Goal: Task Accomplishment & Management: Complete application form

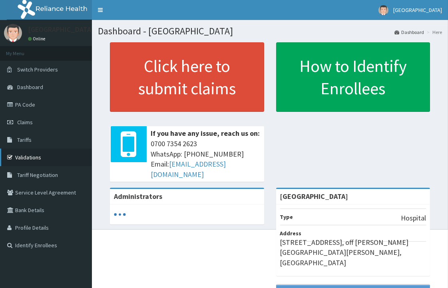
click at [27, 158] on link "Validations" at bounding box center [46, 158] width 92 height 18
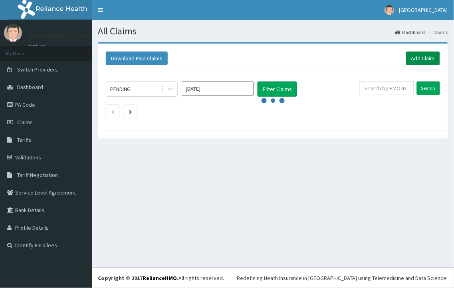
click at [417, 58] on link "Add Claim" at bounding box center [423, 59] width 34 height 14
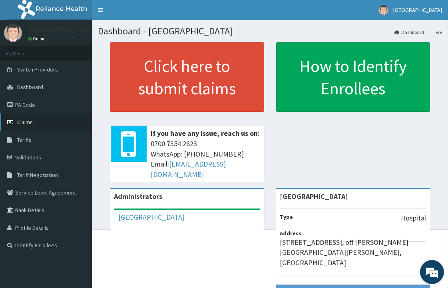
click at [26, 119] on span "Claims" at bounding box center [25, 122] width 16 height 7
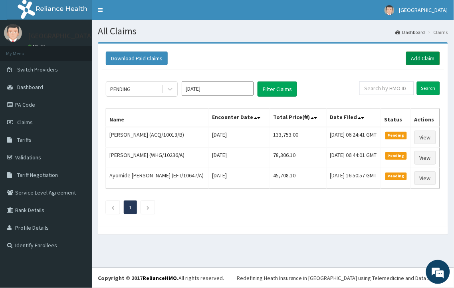
click at [430, 59] on link "Add Claim" at bounding box center [423, 59] width 34 height 14
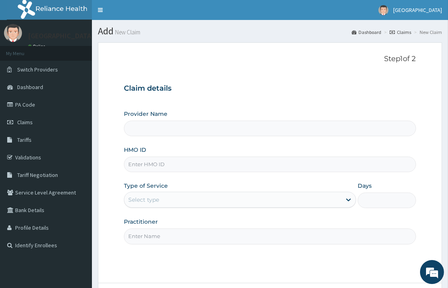
click at [169, 162] on input "HMO ID" at bounding box center [270, 165] width 292 height 16
type input "[GEOGRAPHIC_DATA]"
paste input "AFS/10003/A"
type input "AFS/10003/A"
click at [142, 201] on div "Select type" at bounding box center [143, 200] width 31 height 8
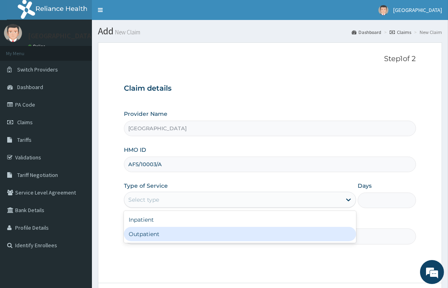
click at [138, 234] on div "Outpatient" at bounding box center [240, 234] width 232 height 14
type input "1"
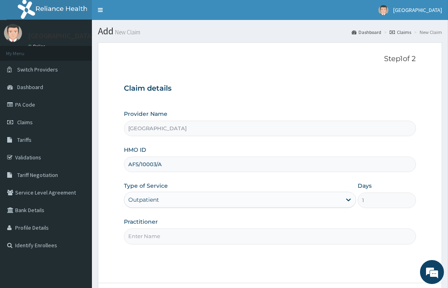
click at [153, 241] on input "Practitioner" at bounding box center [270, 236] width 292 height 16
click at [154, 238] on input "Practitioner" at bounding box center [270, 236] width 292 height 16
type input "DR. KOLAWOLE"
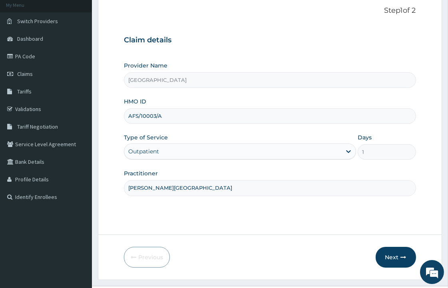
scroll to position [67, 0]
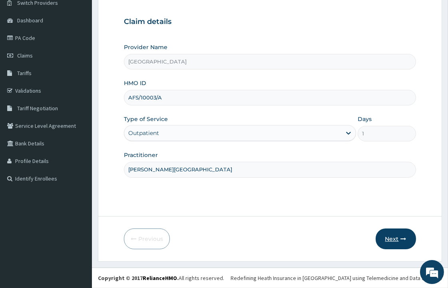
click at [392, 242] on button "Next" at bounding box center [395, 238] width 40 height 21
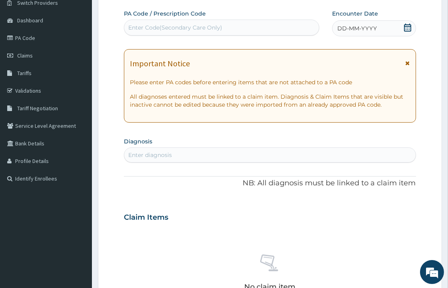
scroll to position [0, 0]
click at [405, 25] on icon at bounding box center [407, 28] width 8 height 8
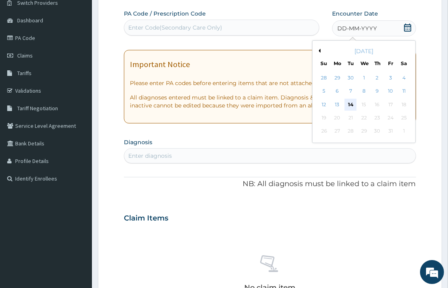
click at [348, 104] on div "14" at bounding box center [350, 105] width 12 height 12
click at [349, 105] on p "All diagnoses entered must be linked to a claim item. Diagnosis & Claim Items t…" at bounding box center [270, 101] width 280 height 16
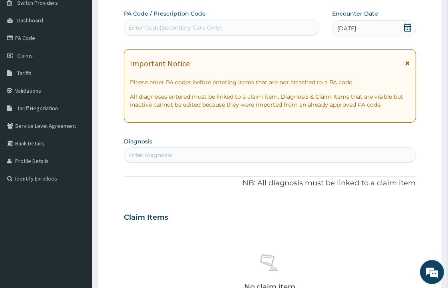
click at [144, 152] on div "Enter diagnosis" at bounding box center [150, 155] width 44 height 8
type input "SEPSIS"
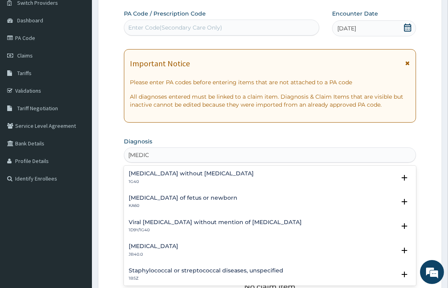
click at [135, 173] on h4 "Sepsis without septic shock" at bounding box center [191, 174] width 125 height 6
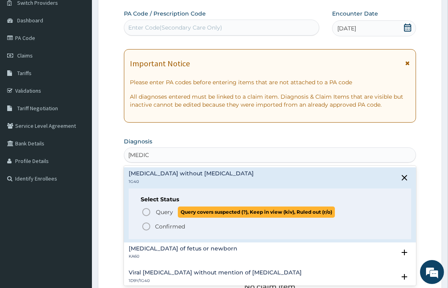
click at [146, 212] on icon "status option query" at bounding box center [146, 212] width 10 height 10
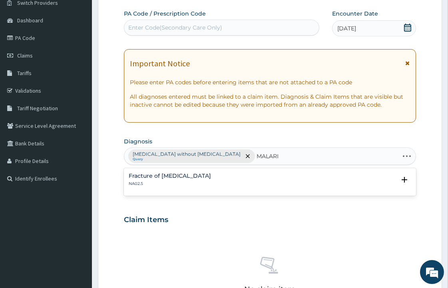
type input "MALARIA"
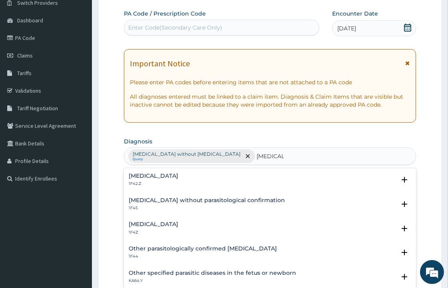
click at [178, 174] on h4 "Plasmodium malariae malaria without complication" at bounding box center [154, 176] width 50 height 6
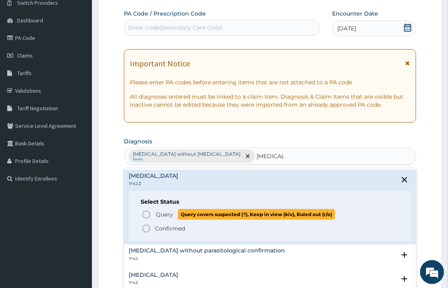
click at [146, 214] on icon "status option query" at bounding box center [146, 215] width 10 height 10
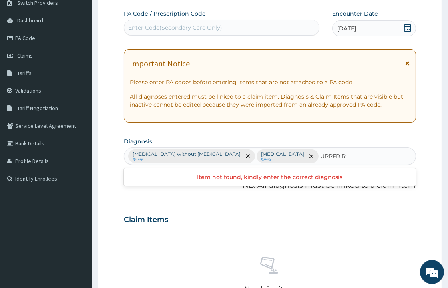
type input "UPPER"
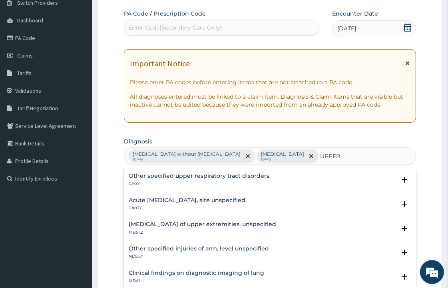
click at [177, 201] on h4 "Acute upper respiratory infection, site unspecified" at bounding box center [187, 200] width 117 height 6
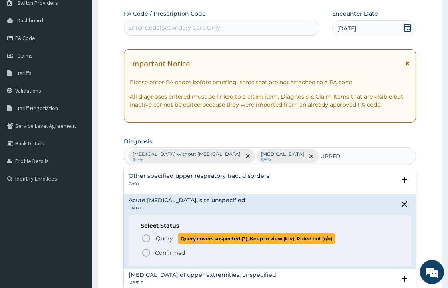
click at [144, 238] on icon "status option query" at bounding box center [146, 239] width 10 height 10
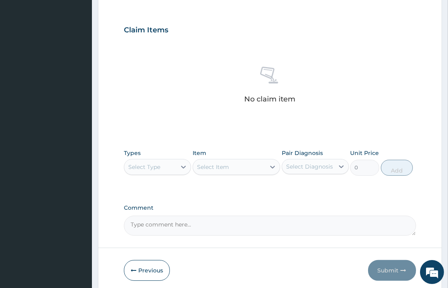
scroll to position [303, 0]
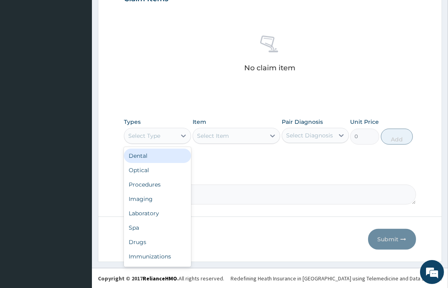
click at [161, 132] on div "Select Type" at bounding box center [150, 135] width 52 height 13
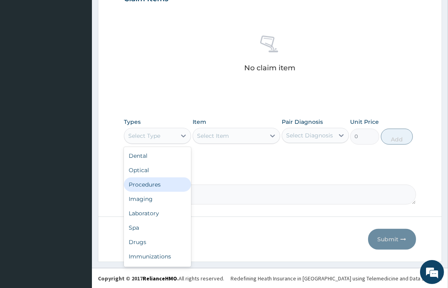
click at [159, 181] on div "Procedures" at bounding box center [157, 184] width 67 height 14
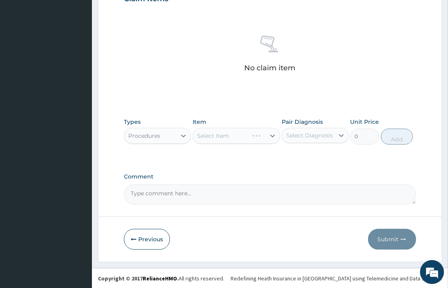
click at [243, 133] on div "Select Item" at bounding box center [235, 136] width 87 height 16
click at [242, 142] on div "Select Item" at bounding box center [235, 136] width 87 height 16
click at [246, 138] on div "Select Item" at bounding box center [229, 135] width 72 height 13
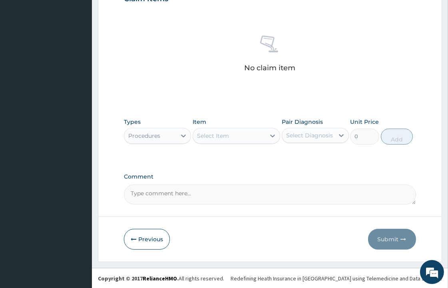
click at [246, 138] on div "Select Item" at bounding box center [229, 135] width 72 height 13
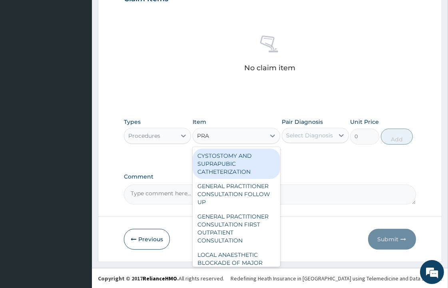
type input "PRAC"
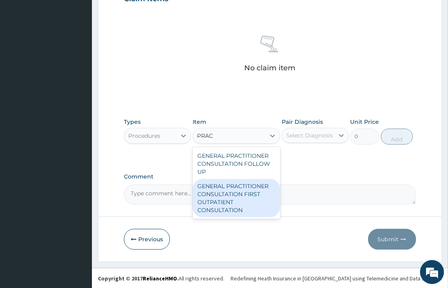
click at [232, 191] on div "GENERAL PRACTITIONER CONSULTATION FIRST OUTPATIENT CONSULTATION" at bounding box center [235, 198] width 87 height 38
type input "3547.5"
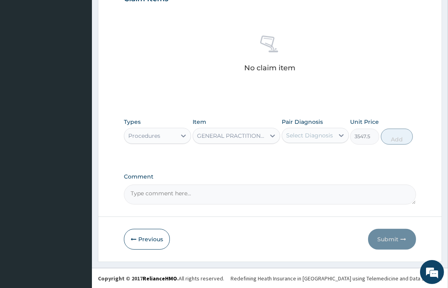
click at [323, 134] on div "Select Diagnosis" at bounding box center [309, 135] width 47 height 8
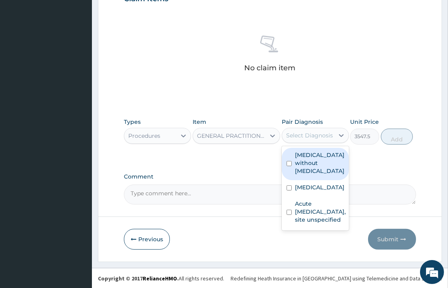
click at [286, 161] on input "checkbox" at bounding box center [288, 163] width 5 height 5
checkbox input "true"
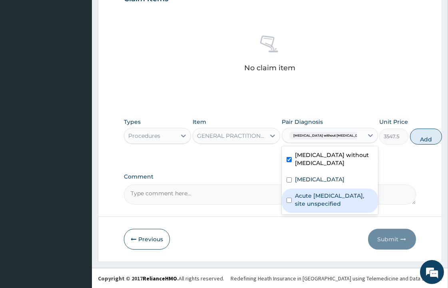
click at [289, 203] on input "checkbox" at bounding box center [288, 200] width 5 height 5
checkbox input "true"
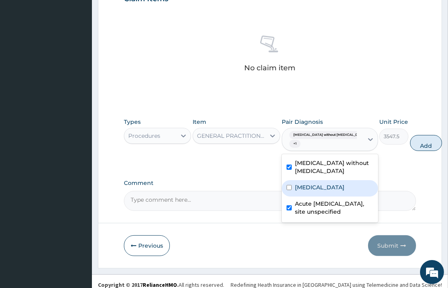
click at [290, 190] on input "checkbox" at bounding box center [288, 187] width 5 height 5
checkbox input "true"
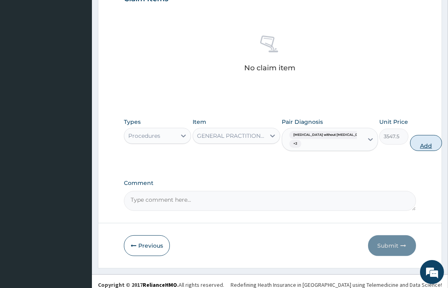
click at [410, 138] on button "Add" at bounding box center [426, 143] width 32 height 16
type input "0"
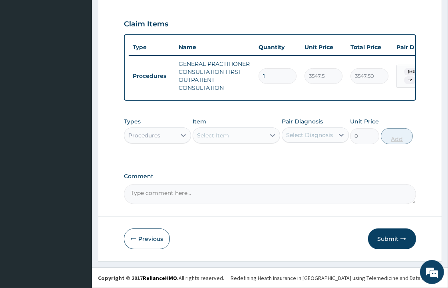
scroll to position [283, 0]
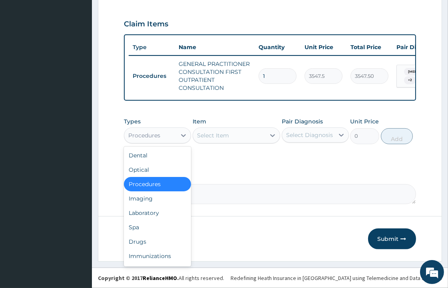
click at [166, 135] on div "Procedures" at bounding box center [150, 135] width 52 height 13
click at [146, 215] on div "Laboratory" at bounding box center [157, 213] width 67 height 14
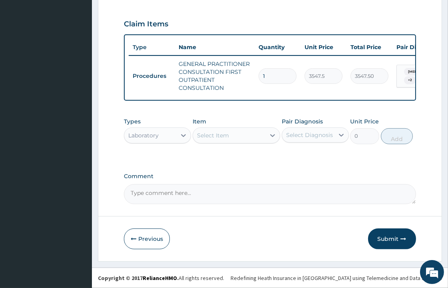
click at [231, 137] on div "Select Item" at bounding box center [229, 135] width 72 height 13
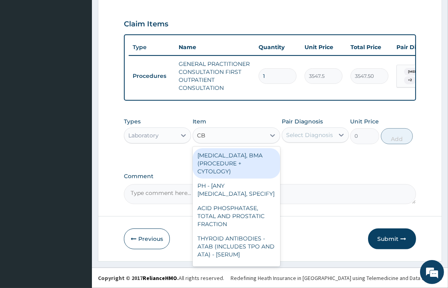
type input "CBC"
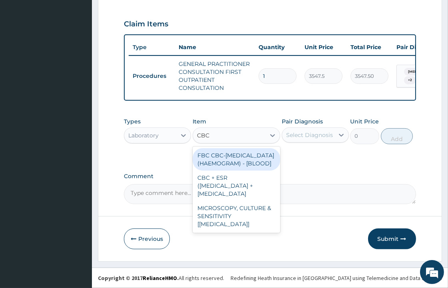
click at [224, 159] on div "FBC CBC-COMPLETE BLOOD COUNT (HAEMOGRAM) - [BLOOD]" at bounding box center [235, 159] width 87 height 22
type input "4300"
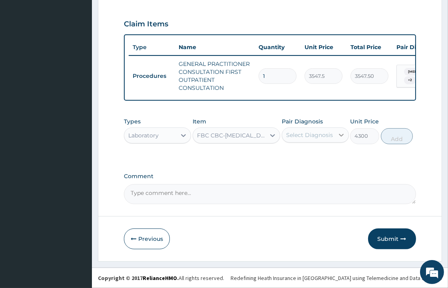
click at [337, 135] on icon at bounding box center [341, 135] width 8 height 8
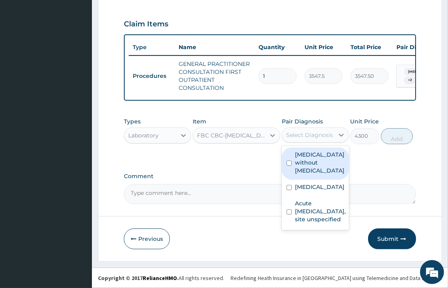
click at [288, 161] on input "checkbox" at bounding box center [288, 163] width 5 height 5
checkbox input "true"
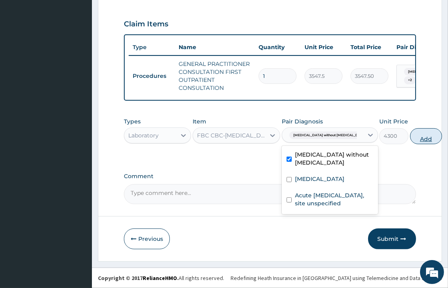
click at [410, 137] on button "Add" at bounding box center [426, 136] width 32 height 16
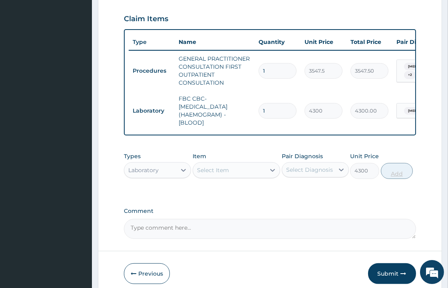
type input "0"
click at [211, 174] on div "Select Item" at bounding box center [213, 170] width 32 height 8
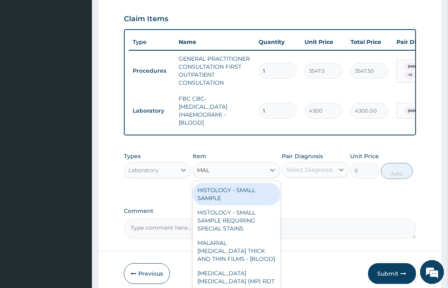
type input "MALA"
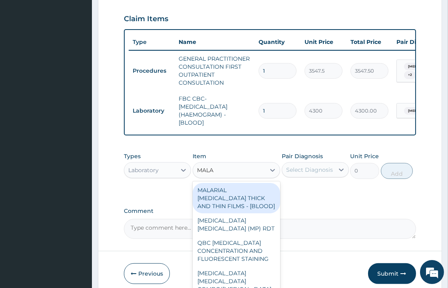
click at [220, 198] on div "MALARIAL PARASITE THICK AND THIN FILMS - [BLOOD]" at bounding box center [235, 198] width 87 height 30
type input "1612.5"
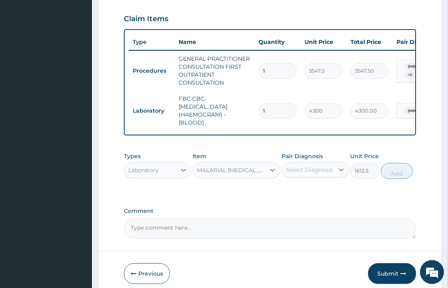
click at [326, 171] on div "Select Diagnosis" at bounding box center [308, 169] width 52 height 13
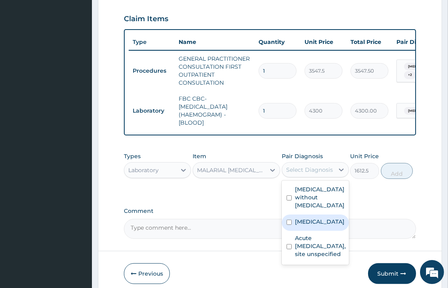
click at [286, 225] on input "checkbox" at bounding box center [288, 222] width 5 height 5
checkbox input "true"
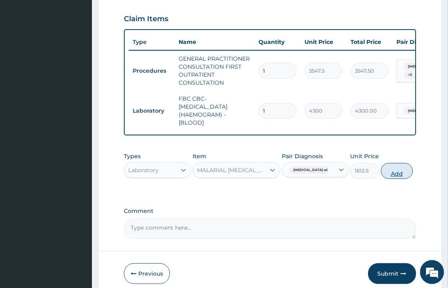
click at [413, 176] on button "Add" at bounding box center [397, 171] width 32 height 16
type input "0"
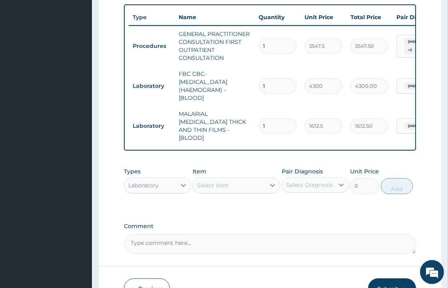
scroll to position [355, 0]
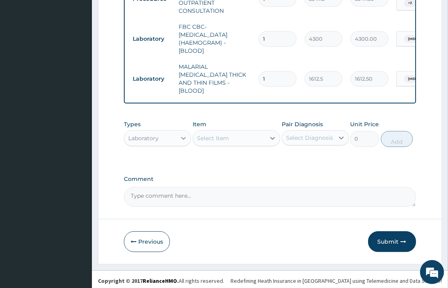
click at [181, 134] on icon at bounding box center [183, 138] width 8 height 8
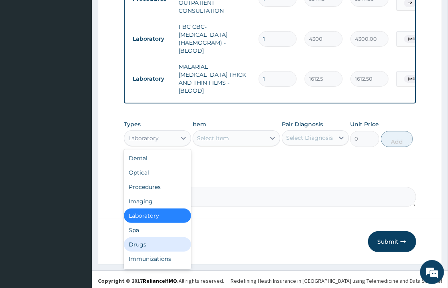
click at [149, 240] on div "Drugs" at bounding box center [157, 244] width 67 height 14
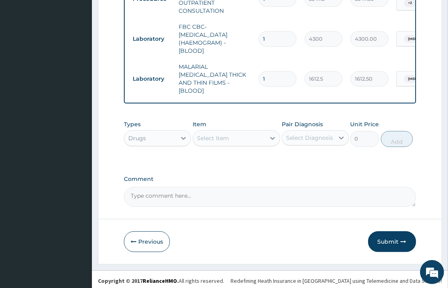
click at [232, 140] on div "Select Item" at bounding box center [229, 138] width 72 height 13
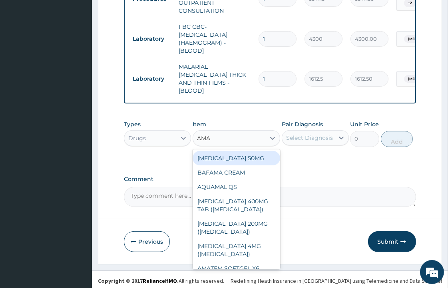
type input "AMAT"
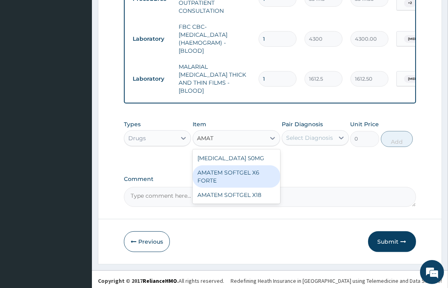
click at [234, 170] on div "AMATEM SOFTGEL X6 FORTE" at bounding box center [235, 176] width 87 height 22
type input "473"
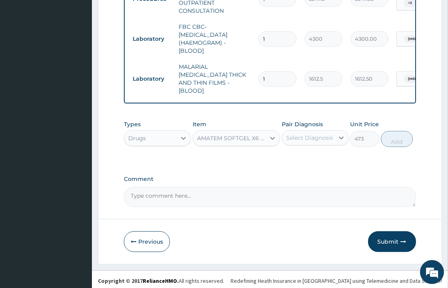
click at [303, 138] on div "Select Diagnosis" at bounding box center [309, 138] width 47 height 8
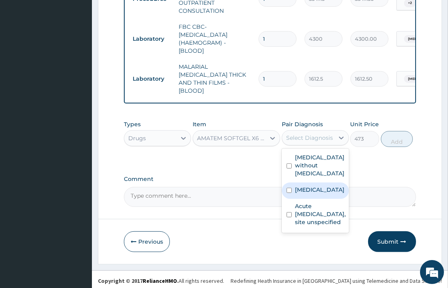
click at [289, 193] on input "checkbox" at bounding box center [288, 190] width 5 height 5
checkbox input "true"
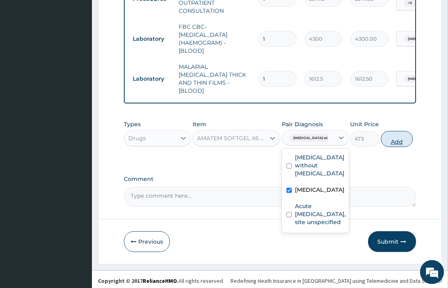
click at [413, 138] on button "Add" at bounding box center [397, 139] width 32 height 16
type input "0"
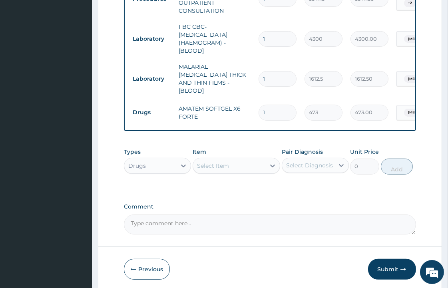
type input "0.00"
type input "6"
type input "2838.00"
type input "6"
click at [224, 165] on div "Select Item" at bounding box center [213, 166] width 32 height 8
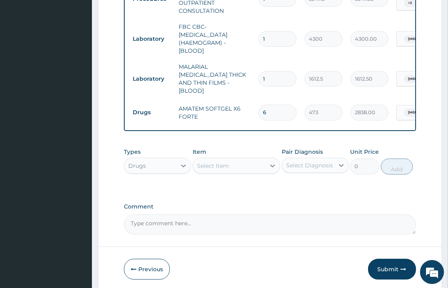
click at [224, 165] on div "Select Item" at bounding box center [213, 166] width 32 height 8
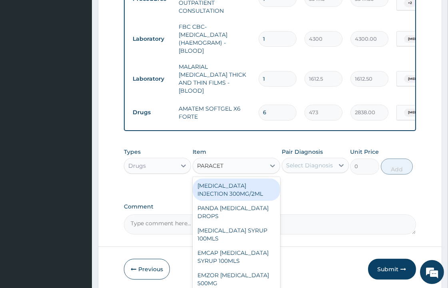
type input "PARACETA"
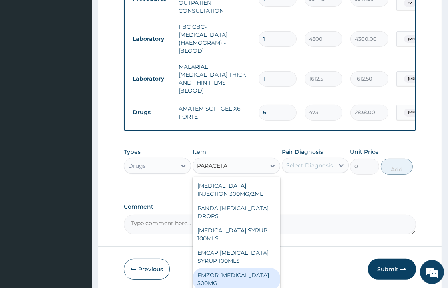
click at [230, 274] on div "EMZOR PARACETAMOL 500MG" at bounding box center [235, 279] width 87 height 22
type input "23.64999961853027"
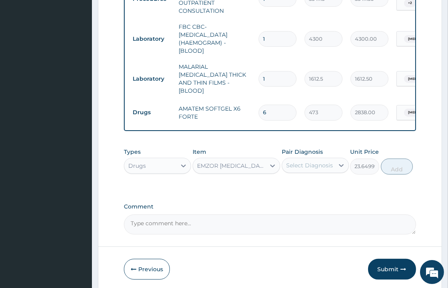
click at [321, 164] on div "Select Diagnosis" at bounding box center [309, 165] width 47 height 8
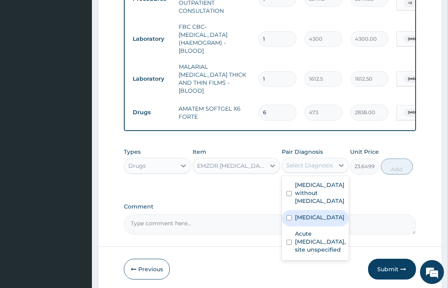
click at [286, 218] on input "checkbox" at bounding box center [288, 217] width 5 height 5
checkbox input "true"
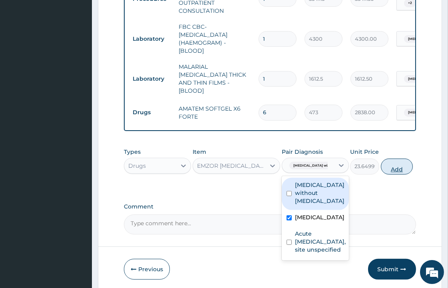
click at [402, 163] on button "Add" at bounding box center [397, 167] width 32 height 16
type input "0"
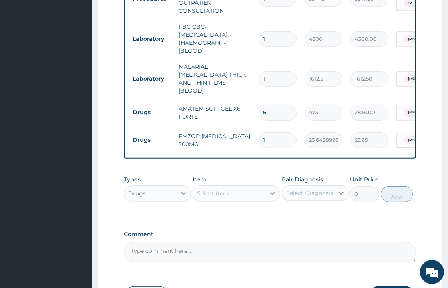
type input "18"
type input "425.70"
type input "18"
click at [213, 190] on div "Select Item" at bounding box center [213, 193] width 32 height 8
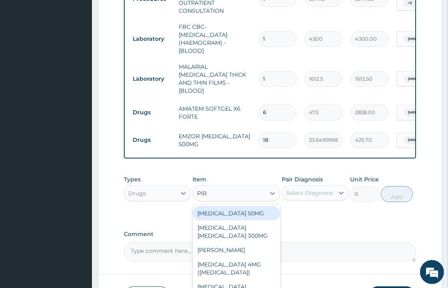
type input "PIRI"
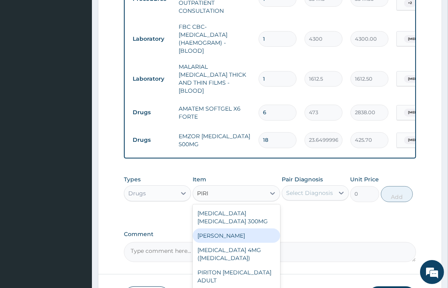
scroll to position [1, 0]
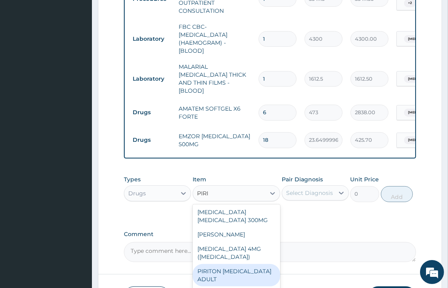
click at [234, 264] on div "PIRITON EXPECTORANT ADULT" at bounding box center [235, 275] width 87 height 22
type input "1182.5"
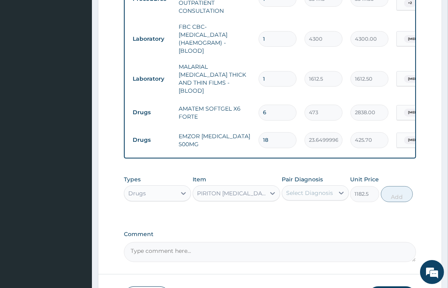
click at [244, 189] on div "PIRITON EXPECTORANT ADULT" at bounding box center [231, 193] width 69 height 8
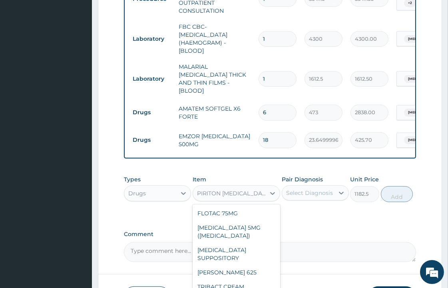
scroll to position [11043, 0]
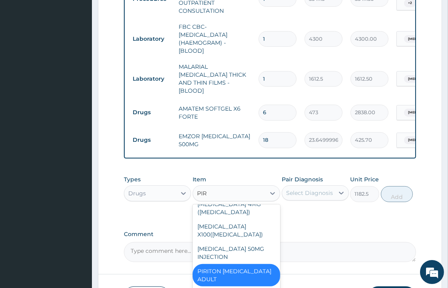
type input "PIRI"
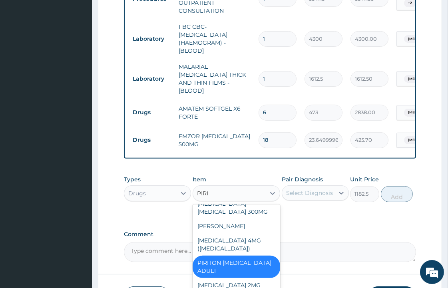
scroll to position [1, 0]
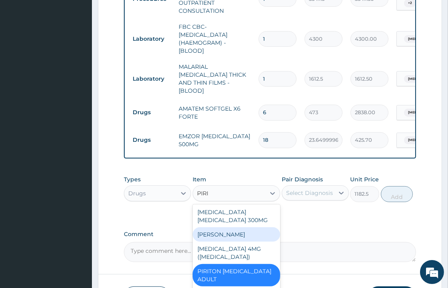
click at [236, 227] on div "PIRITON TAB EVANS" at bounding box center [235, 234] width 87 height 14
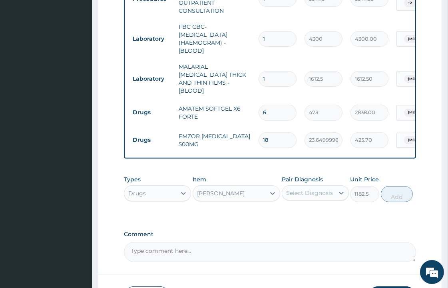
type input "23.64999961853027"
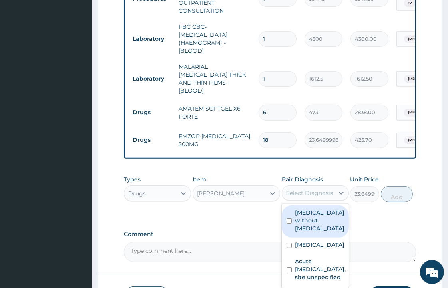
click at [298, 193] on div "Select Diagnosis" at bounding box center [309, 193] width 47 height 8
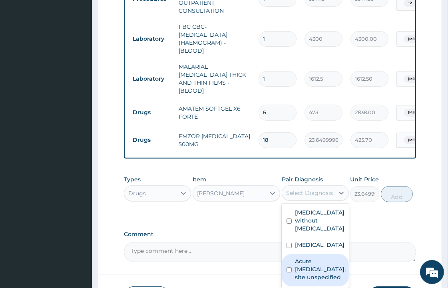
click at [295, 275] on label "Acute upper respiratory infection, site unspecified" at bounding box center [320, 269] width 51 height 24
checkbox input "true"
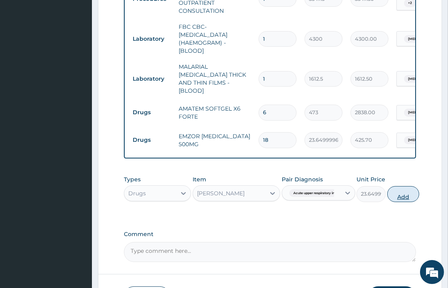
click at [407, 196] on button "Add" at bounding box center [403, 194] width 32 height 16
type input "0"
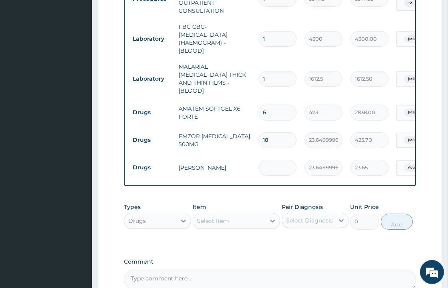
type input "0.00"
type input "9"
type input "212.85"
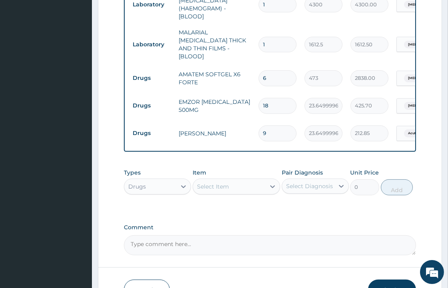
scroll to position [438, 0]
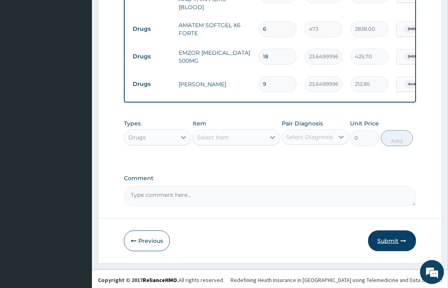
type input "9"
click at [387, 241] on button "Submit" at bounding box center [392, 240] width 48 height 21
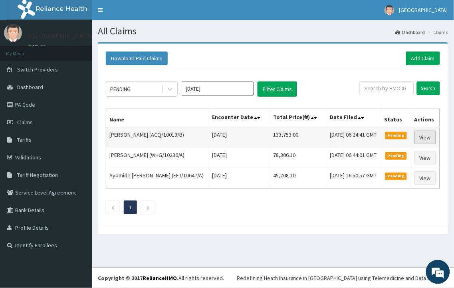
click at [428, 140] on link "View" at bounding box center [426, 138] width 22 height 14
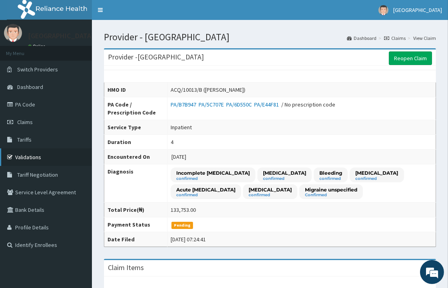
click at [32, 156] on link "Validations" at bounding box center [46, 158] width 92 height 18
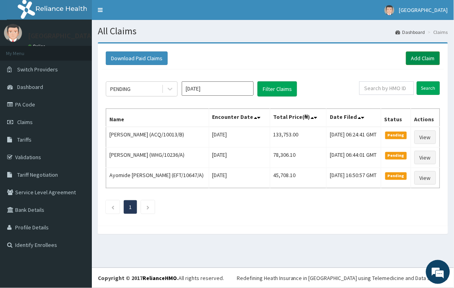
click at [421, 58] on link "Add Claim" at bounding box center [423, 59] width 34 height 14
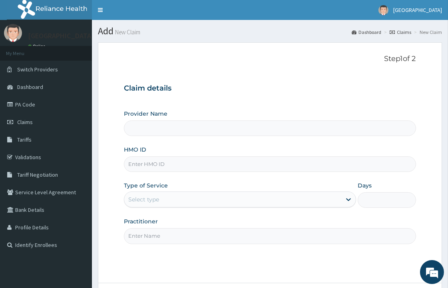
click at [153, 162] on input "HMO ID" at bounding box center [270, 165] width 292 height 16
type input "[GEOGRAPHIC_DATA]"
paste input "PEP/10176/A"
type input "PEP/10176/A"
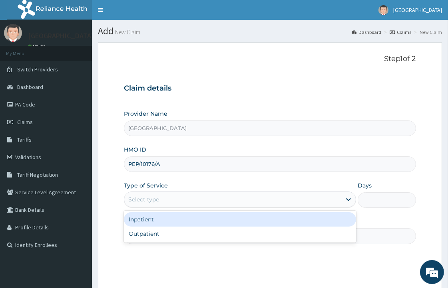
click at [151, 199] on div "Select type" at bounding box center [143, 200] width 31 height 8
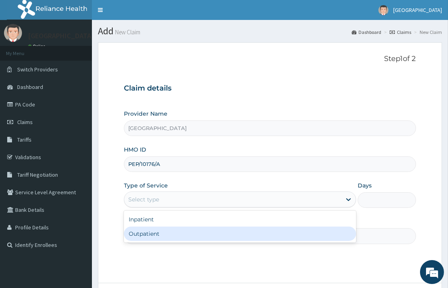
click at [167, 231] on div "Outpatient" at bounding box center [240, 234] width 232 height 14
type input "1"
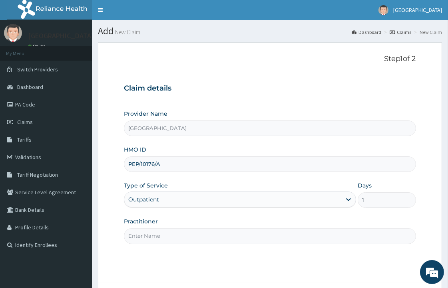
click at [144, 238] on input "Practitioner" at bounding box center [270, 236] width 292 height 16
type input "DR. KOLAWOLE"
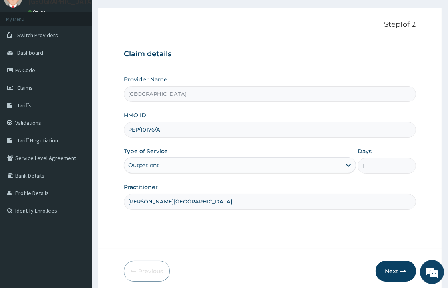
scroll to position [44, 0]
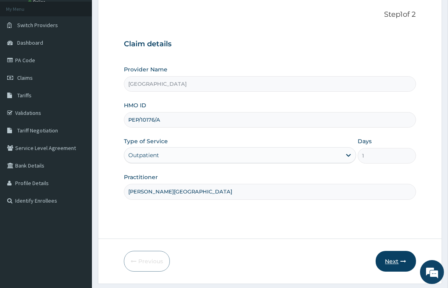
click at [389, 262] on button "Next" at bounding box center [395, 261] width 40 height 21
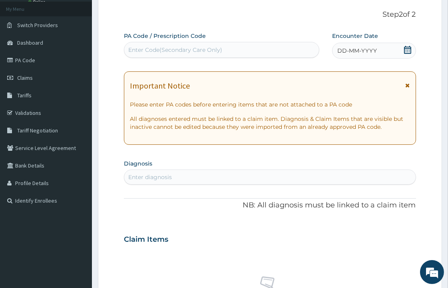
click at [405, 48] on icon at bounding box center [407, 50] width 7 height 8
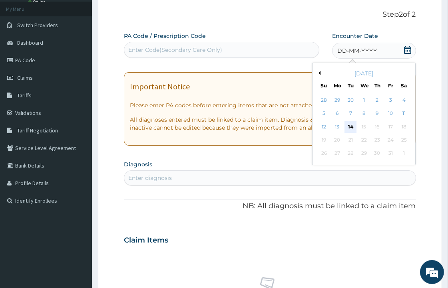
click at [352, 128] on div "14" at bounding box center [350, 127] width 12 height 12
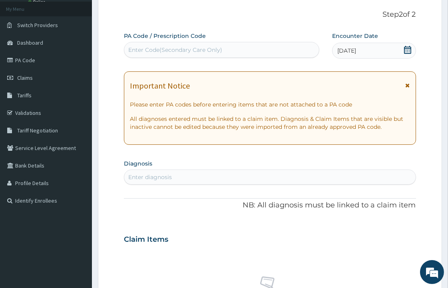
click at [149, 179] on div "Enter diagnosis" at bounding box center [150, 177] width 44 height 8
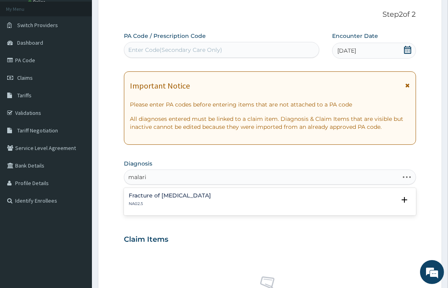
type input "malaria"
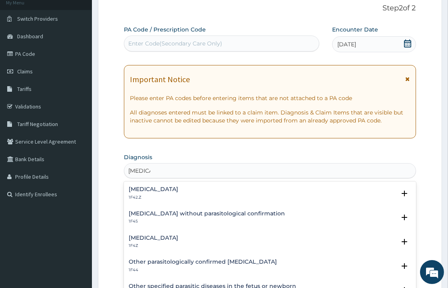
scroll to position [133, 0]
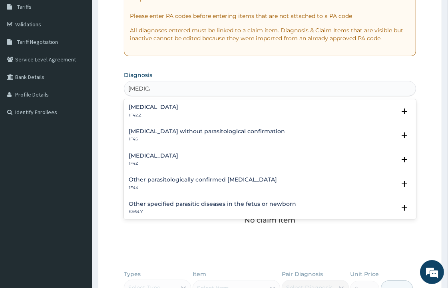
click at [161, 158] on h4 "Malaria, unspecified" at bounding box center [154, 156] width 50 height 6
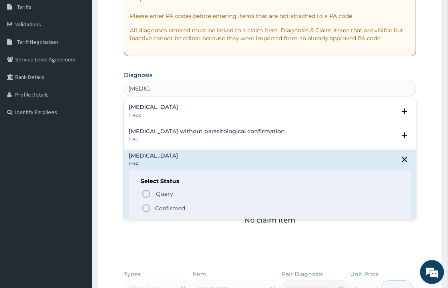
click at [145, 209] on icon "status option filled" at bounding box center [146, 209] width 10 height 10
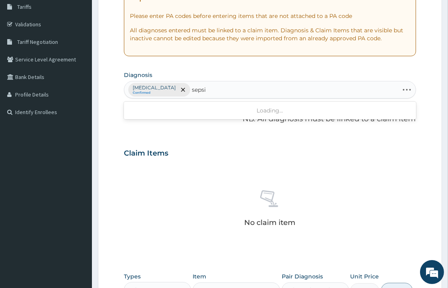
type input "sepsis"
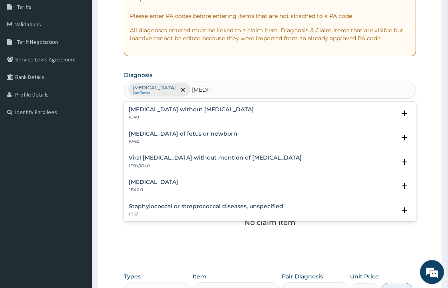
click at [161, 121] on div "Sepsis without septic shock 1G40 Select Status Query Query covers suspected (?)…" at bounding box center [270, 116] width 282 height 18
click at [159, 115] on p "1G40" at bounding box center [191, 118] width 125 height 6
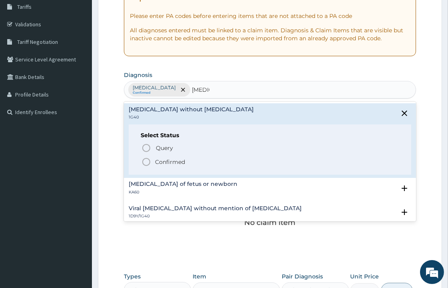
click at [147, 162] on icon "status option filled" at bounding box center [146, 162] width 10 height 10
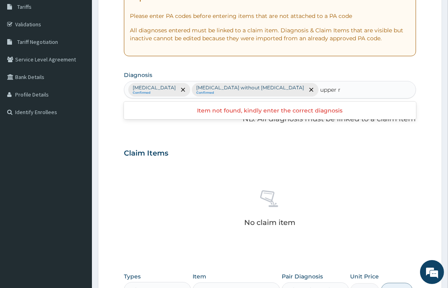
type input "upper"
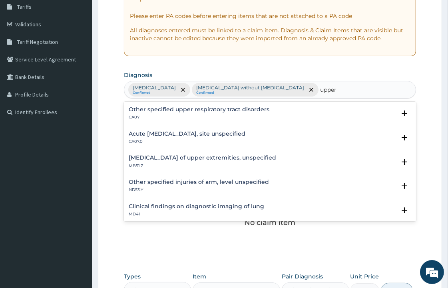
click at [204, 138] on div "Acute upper respiratory infection, site unspecified CA07.0" at bounding box center [187, 138] width 117 height 14
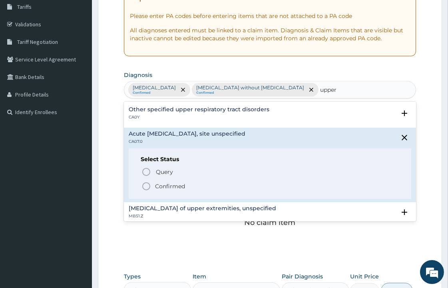
click at [169, 184] on p "Confirmed" at bounding box center [170, 186] width 30 height 8
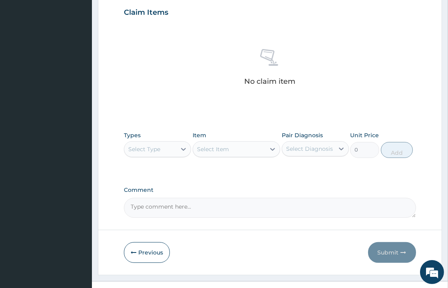
scroll to position [302, 0]
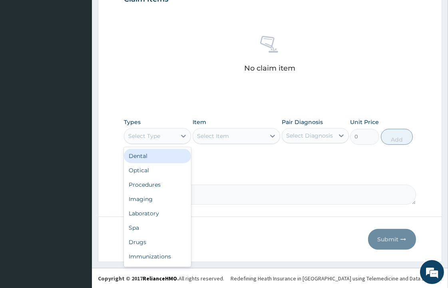
click at [167, 136] on div "Select Type" at bounding box center [150, 136] width 52 height 13
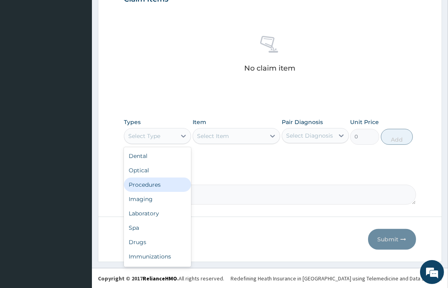
click at [162, 184] on div "Procedures" at bounding box center [157, 185] width 67 height 14
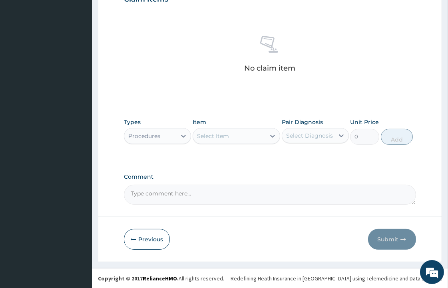
click at [238, 137] on div "Select Item" at bounding box center [229, 136] width 72 height 13
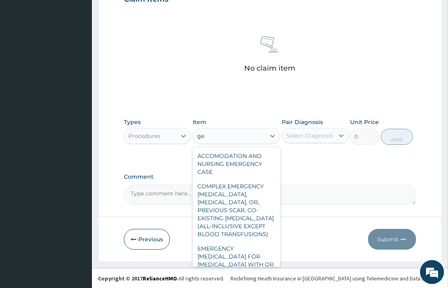
type input "g"
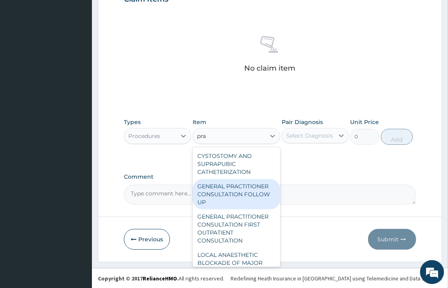
type input "prac"
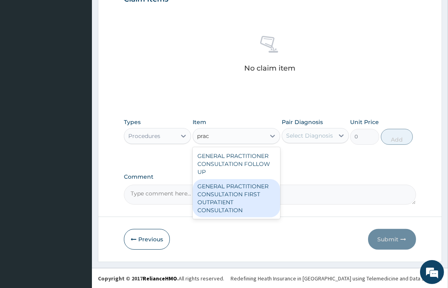
click at [248, 204] on div "GENERAL PRACTITIONER CONSULTATION FIRST OUTPATIENT CONSULTATION" at bounding box center [235, 198] width 87 height 38
type input "3547.5"
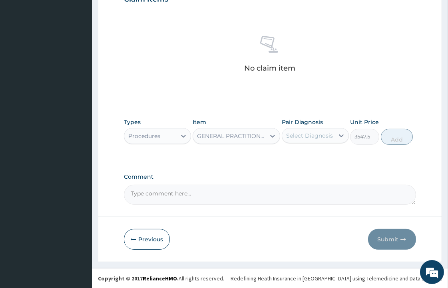
click at [299, 139] on div "Select Diagnosis" at bounding box center [309, 136] width 47 height 8
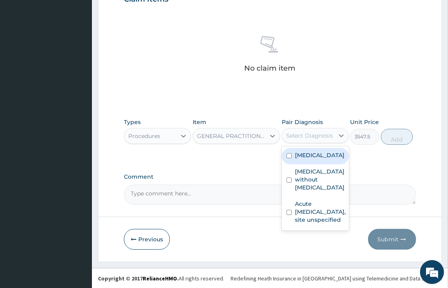
click at [298, 159] on label "Malaria, unspecified" at bounding box center [320, 155] width 50 height 8
checkbox input "true"
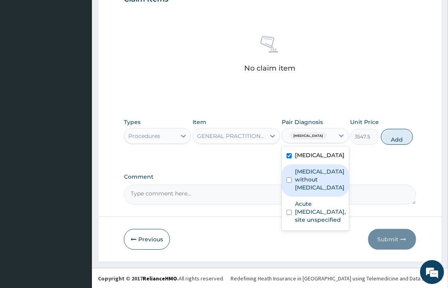
click at [299, 180] on label "Sepsis without septic shock" at bounding box center [320, 180] width 50 height 24
checkbox input "true"
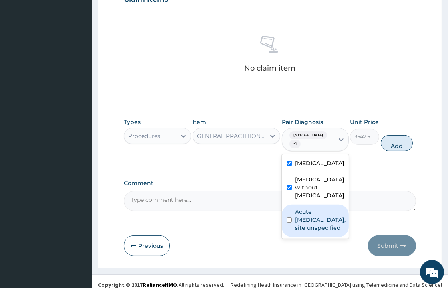
click at [303, 216] on label "Acute upper respiratory infection, site unspecified" at bounding box center [320, 220] width 51 height 24
checkbox input "true"
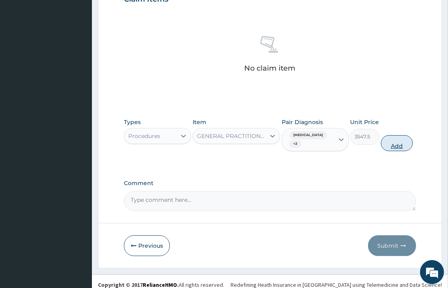
click at [402, 144] on button "Add" at bounding box center [397, 143] width 32 height 16
type input "0"
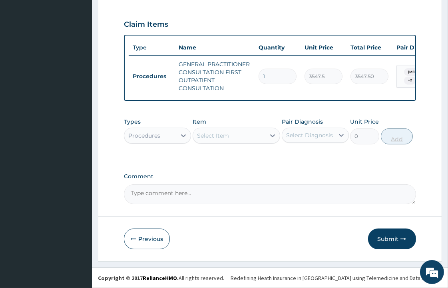
scroll to position [282, 0]
click at [179, 130] on div at bounding box center [183, 136] width 14 height 14
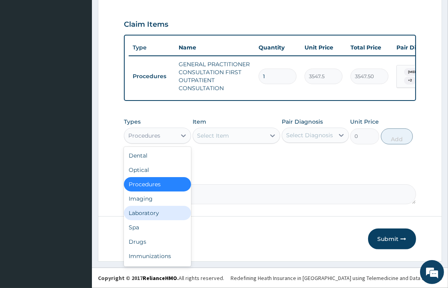
click at [157, 214] on div "Laboratory" at bounding box center [157, 213] width 67 height 14
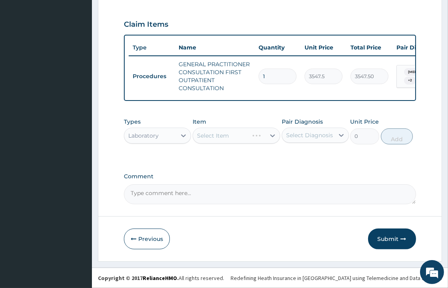
click at [240, 138] on div "Select Item" at bounding box center [235, 136] width 87 height 16
click at [244, 139] on div "Select Item" at bounding box center [229, 135] width 72 height 13
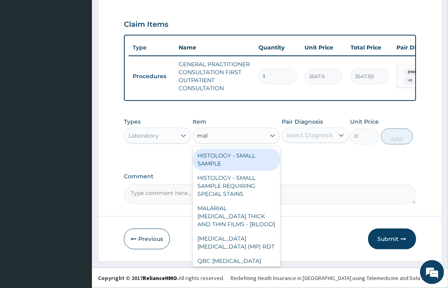
type input "mala"
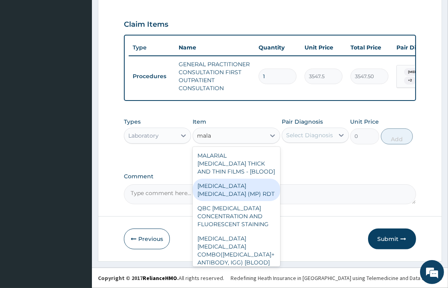
click at [245, 188] on div "MALARIA PARASITE (MP) RDT" at bounding box center [235, 190] width 87 height 22
type input "1612.5"
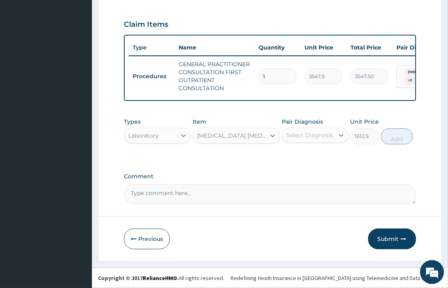
click at [304, 133] on div "Select Diagnosis" at bounding box center [309, 135] width 47 height 8
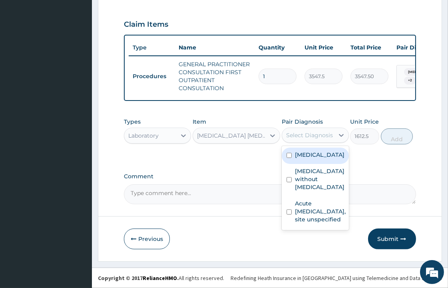
click at [307, 159] on label "Malaria, unspecified" at bounding box center [320, 155] width 50 height 8
checkbox input "true"
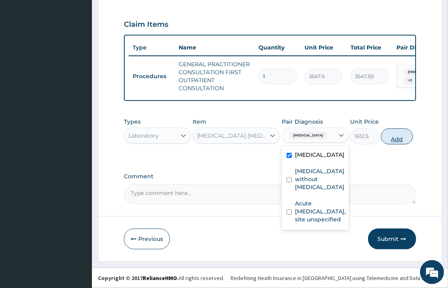
click at [391, 133] on button "Add" at bounding box center [397, 137] width 32 height 16
type input "0"
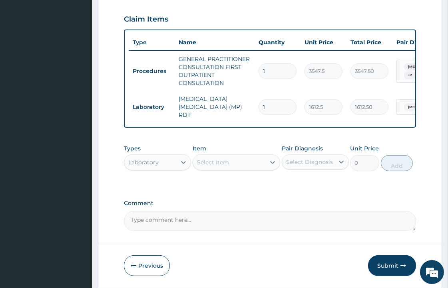
click at [214, 165] on div "Select Item" at bounding box center [213, 163] width 32 height 8
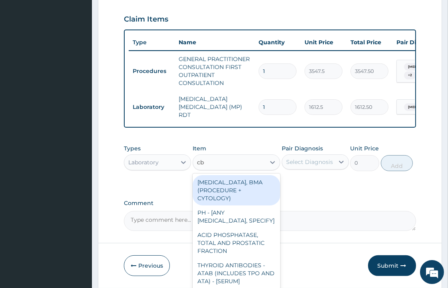
type input "cbc"
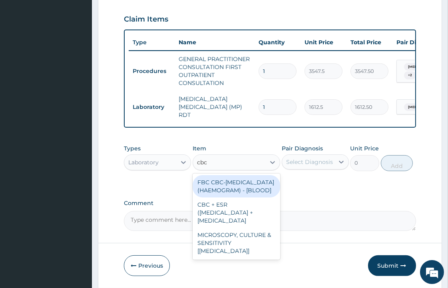
drag, startPoint x: 257, startPoint y: 194, endPoint x: 267, endPoint y: 193, distance: 10.1
click at [257, 195] on div "FBC CBC-COMPLETE BLOOD COUNT (HAEMOGRAM) - [BLOOD]" at bounding box center [235, 186] width 87 height 22
type input "4300"
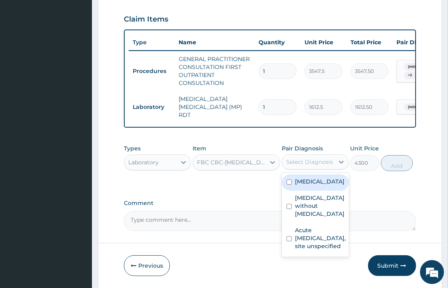
click at [316, 169] on div "Select Diagnosis" at bounding box center [308, 162] width 52 height 13
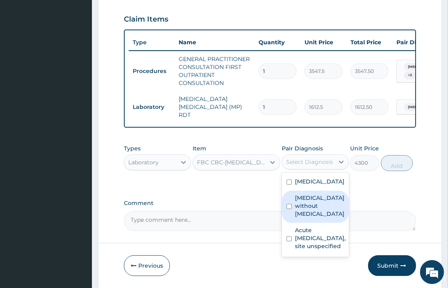
click at [312, 216] on label "Sepsis without septic shock" at bounding box center [320, 206] width 50 height 24
checkbox input "true"
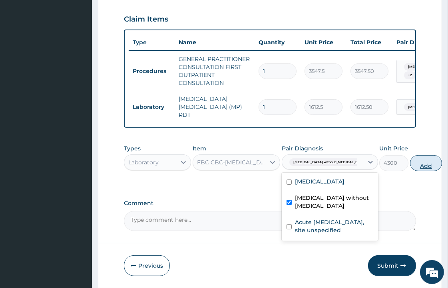
click at [410, 171] on button "Add" at bounding box center [426, 163] width 32 height 16
type input "0"
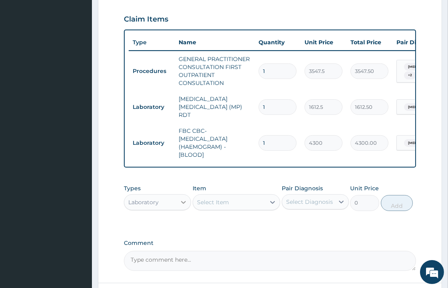
click at [181, 206] on icon at bounding box center [183, 202] width 8 height 8
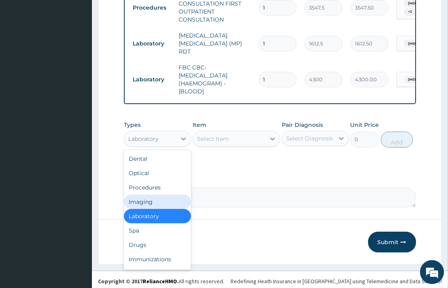
scroll to position [350, 0]
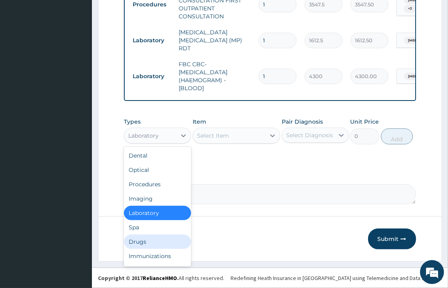
click at [171, 237] on div "Drugs" at bounding box center [157, 242] width 67 height 14
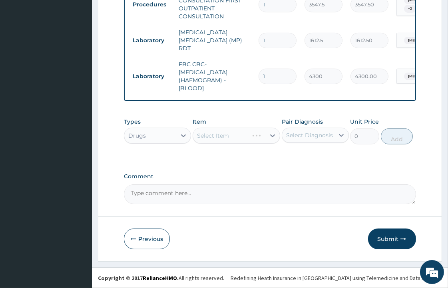
click at [224, 140] on div "Select Item" at bounding box center [235, 136] width 87 height 16
click at [233, 142] on div "Select Item" at bounding box center [229, 135] width 72 height 13
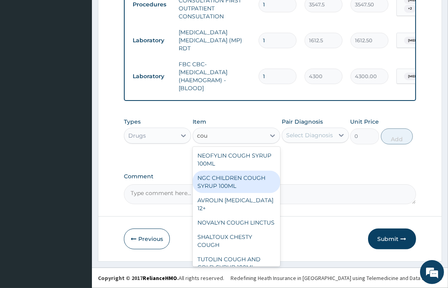
type input "coug"
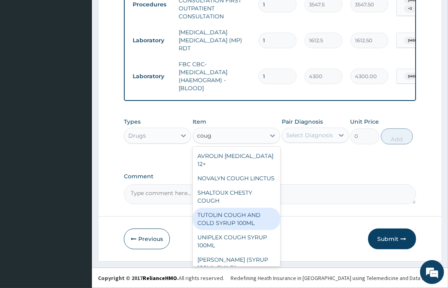
scroll to position [89, 0]
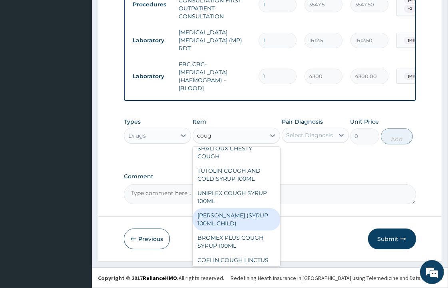
click at [238, 226] on div "EMZOLYN COUGH (SYRUP 100ML CHILD)" at bounding box center [235, 219] width 87 height 22
type input "1478.125"
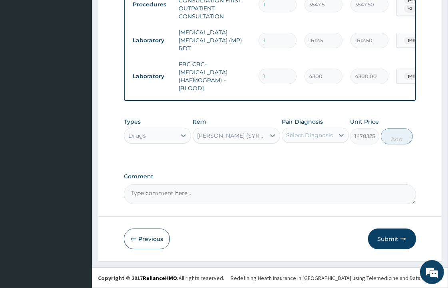
click at [317, 138] on div "Select Diagnosis" at bounding box center [309, 135] width 47 height 8
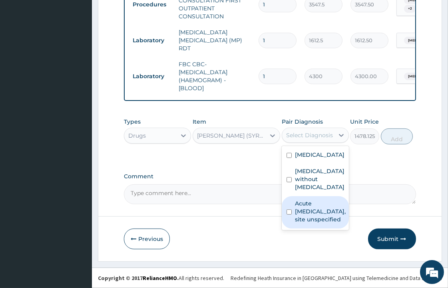
click at [318, 209] on label "Acute upper respiratory infection, site unspecified" at bounding box center [320, 212] width 51 height 24
checkbox input "true"
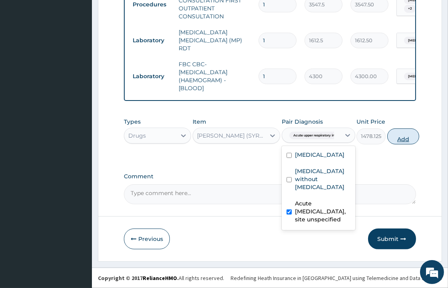
click at [408, 133] on button "Add" at bounding box center [403, 137] width 32 height 16
type input "0"
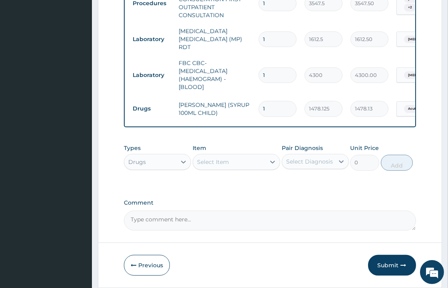
click at [403, 141] on div "Types Drugs Item Select Item Pair Diagnosis Select Diagnosis Unit Price 0 Add" at bounding box center [270, 157] width 292 height 34
click at [222, 170] on div "Select Item" at bounding box center [235, 162] width 87 height 16
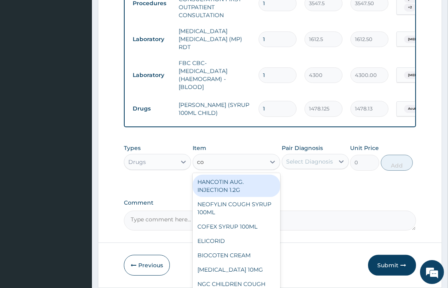
type input "coa"
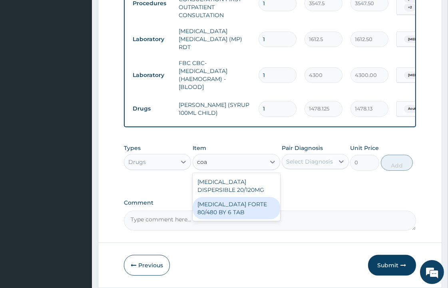
click at [269, 215] on div "COARTEM FORTE 80/480 BY 6 TAB" at bounding box center [235, 208] width 87 height 22
type input "449.3500061035156"
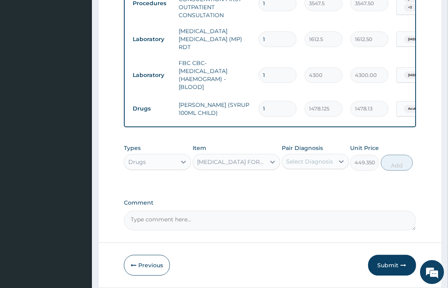
click at [302, 168] on div "Select Diagnosis" at bounding box center [308, 161] width 52 height 13
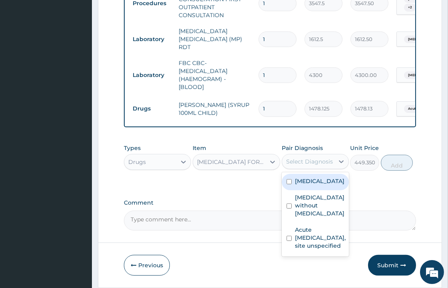
click at [305, 185] on label "Malaria, unspecified" at bounding box center [320, 181] width 50 height 8
checkbox input "true"
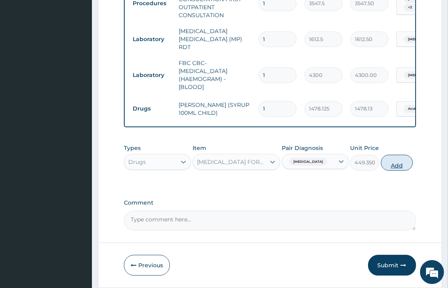
click at [396, 163] on button "Add" at bounding box center [397, 163] width 32 height 16
type input "0"
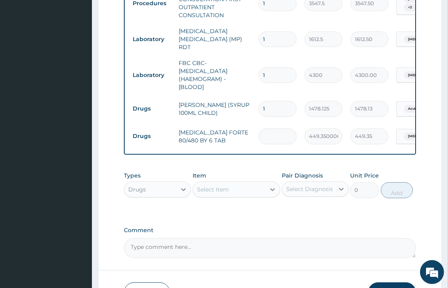
type input "0.00"
type input "6"
type input "2696.10"
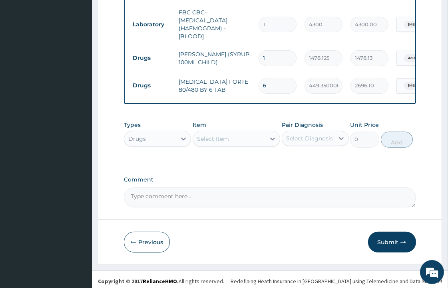
scroll to position [406, 0]
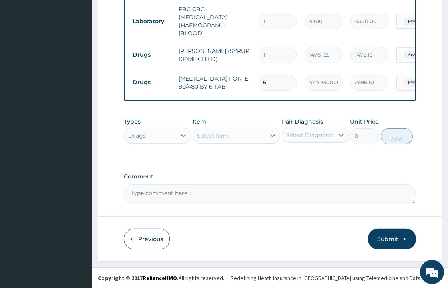
type input "6"
click at [222, 139] on div "Select Item" at bounding box center [213, 136] width 32 height 8
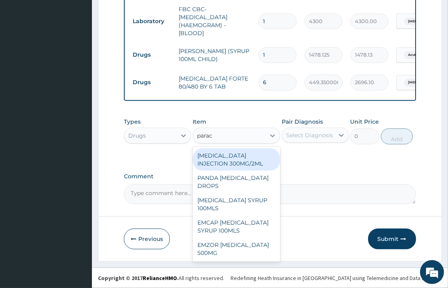
type input "parace"
click at [221, 168] on div "PARACETAMOL INJECTION 300MG/2ML" at bounding box center [235, 160] width 87 height 22
type input "260.1499938964844"
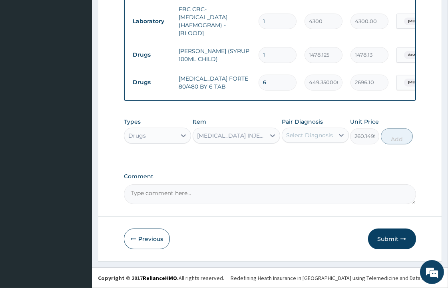
click at [323, 137] on div "Select Diagnosis" at bounding box center [309, 135] width 47 height 8
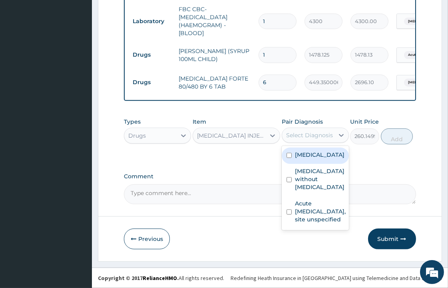
click at [313, 159] on label "Malaria, unspecified" at bounding box center [320, 155] width 50 height 8
checkbox input "true"
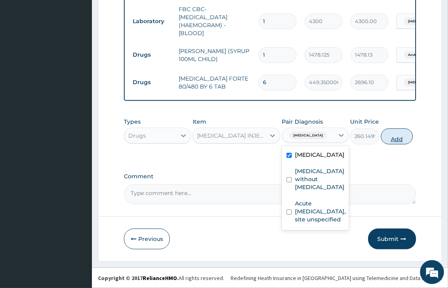
click at [397, 138] on button "Add" at bounding box center [397, 137] width 32 height 16
type input "0"
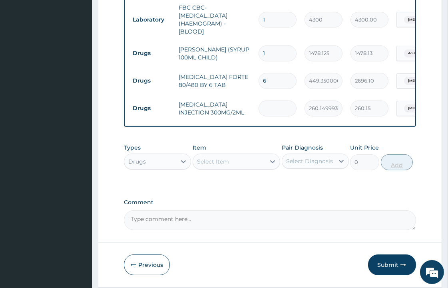
type input "0.00"
type input "2"
type input "520.30"
type input "2"
click at [245, 164] on div "Select Item" at bounding box center [229, 161] width 72 height 13
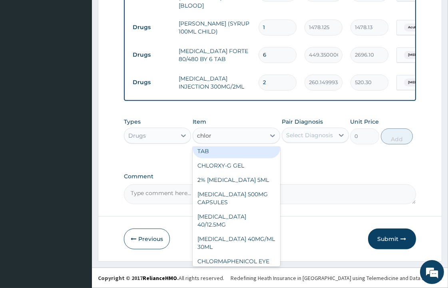
scroll to position [177, 0]
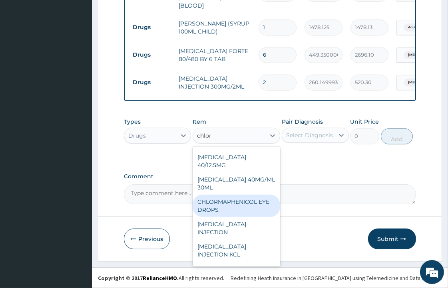
type input "chloro"
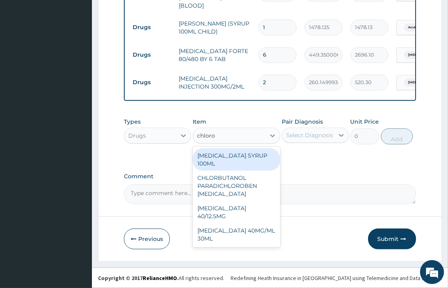
scroll to position [0, 0]
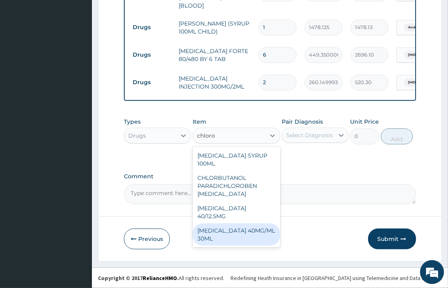
click at [254, 242] on div "CHLOROQUINE 40MG/ML 30ML" at bounding box center [235, 235] width 87 height 22
type input "1419"
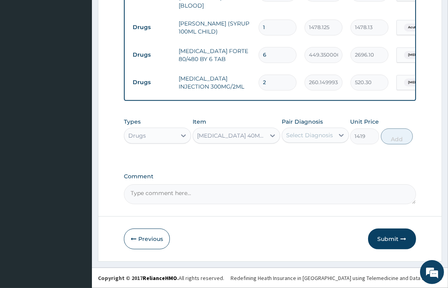
click at [321, 134] on div "Select Diagnosis" at bounding box center [309, 135] width 47 height 8
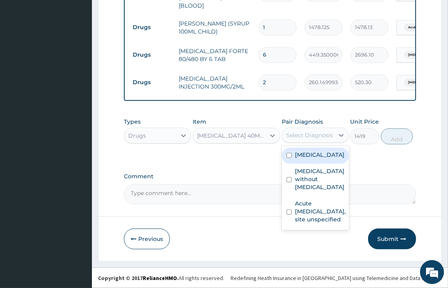
click at [320, 159] on label "Malaria, unspecified" at bounding box center [320, 155] width 50 height 8
checkbox input "true"
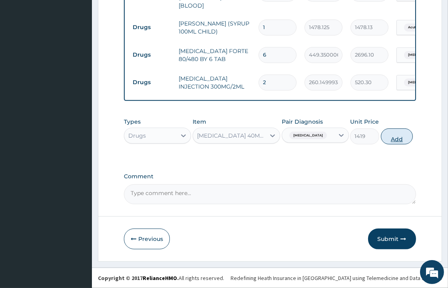
click at [388, 134] on button "Add" at bounding box center [397, 137] width 32 height 16
type input "0"
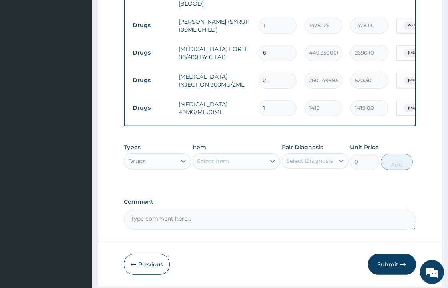
click at [268, 105] on input "1" at bounding box center [277, 108] width 38 height 16
type input "0.00"
type input "3"
type input "4257.00"
type input "3"
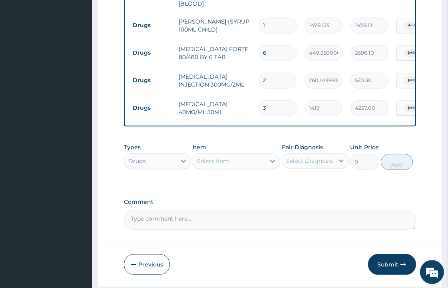
click at [223, 153] on div "Item Select Item" at bounding box center [235, 156] width 87 height 26
click at [222, 161] on div "Select Item" at bounding box center [213, 161] width 32 height 8
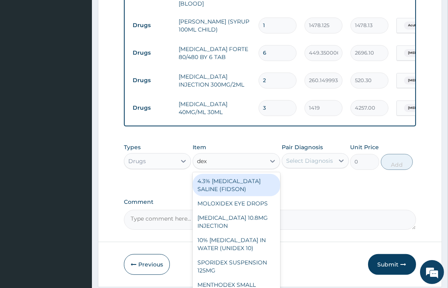
type input "dexa"
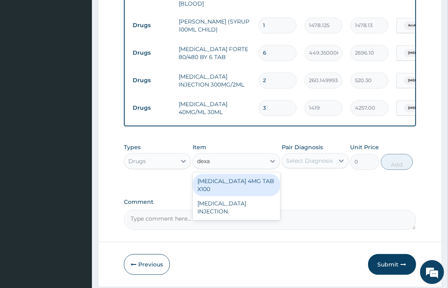
click at [231, 189] on div "DEXAMETHASONE 4MG TAB X100" at bounding box center [235, 185] width 87 height 22
type input "41.38750076293945"
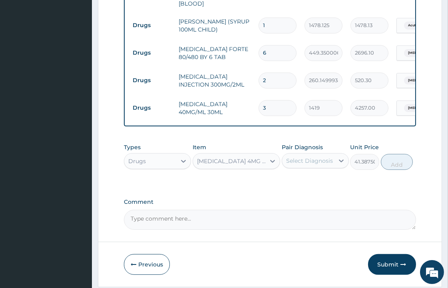
click at [249, 160] on div "DEXAMETHASONE 4MG TAB X100" at bounding box center [231, 161] width 69 height 8
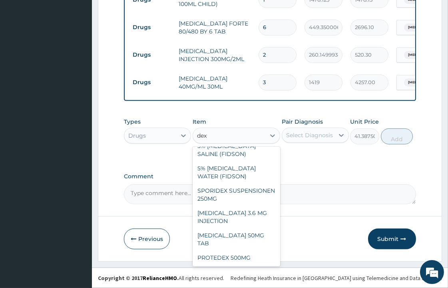
scroll to position [163, 0]
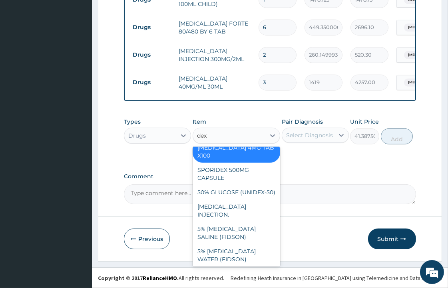
type input "dexa"
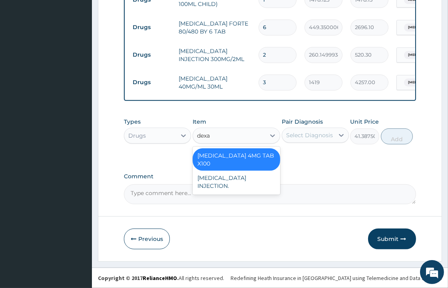
scroll to position [0, 0]
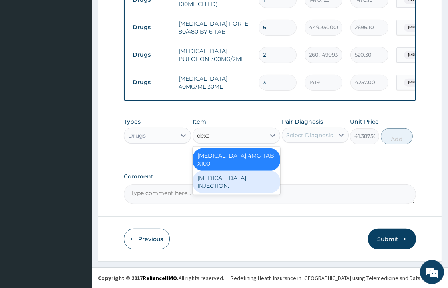
click at [226, 184] on div "DEXAMETHASONE INJECTION." at bounding box center [235, 182] width 87 height 22
type input "591.25"
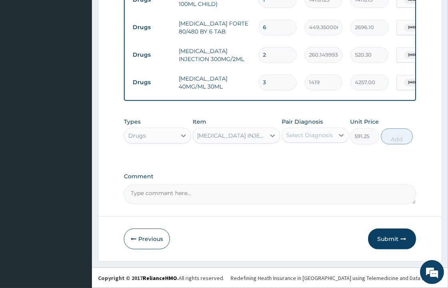
click at [317, 142] on div "Select Diagnosis" at bounding box center [308, 135] width 52 height 13
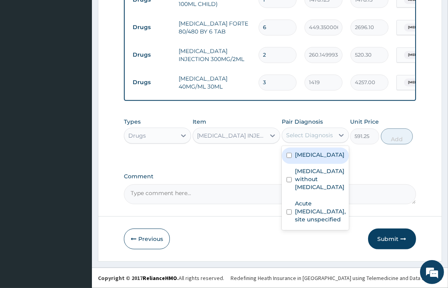
click at [319, 164] on div "Malaria, unspecified" at bounding box center [315, 156] width 67 height 16
checkbox input "true"
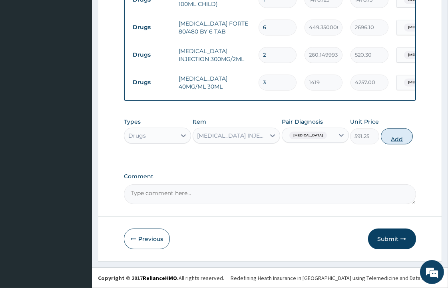
click at [403, 133] on button "Add" at bounding box center [397, 137] width 32 height 16
type input "0"
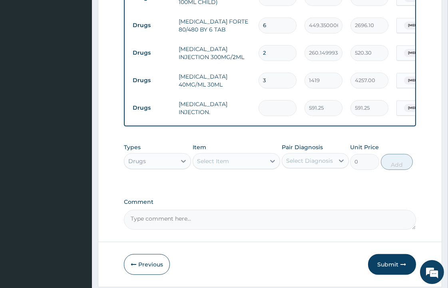
type input "0.00"
type input "3"
type input "1773.75"
type input "3"
click at [238, 163] on div "Select Item" at bounding box center [229, 161] width 72 height 13
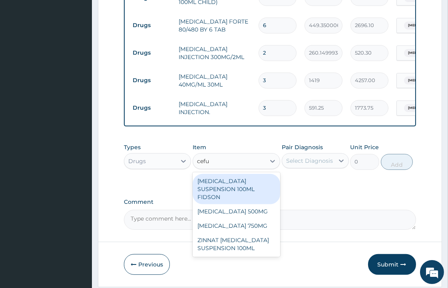
type input "cefur"
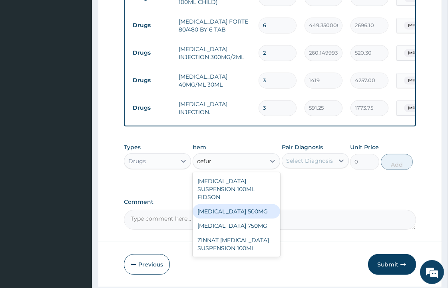
click at [258, 215] on div "CEFUROXIME 500MG" at bounding box center [235, 211] width 87 height 14
type input "400"
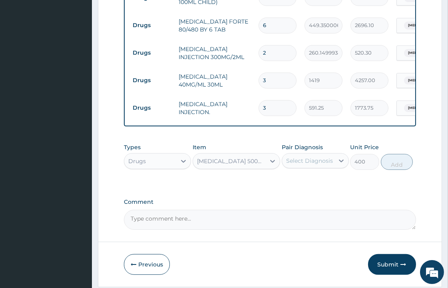
click at [323, 170] on div "Pair Diagnosis Select Diagnosis" at bounding box center [315, 156] width 67 height 26
click at [323, 156] on div "Select Diagnosis" at bounding box center [315, 160] width 67 height 15
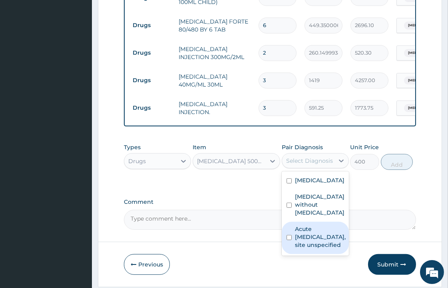
click at [319, 242] on label "Acute upper respiratory infection, site unspecified" at bounding box center [320, 237] width 51 height 24
checkbox input "true"
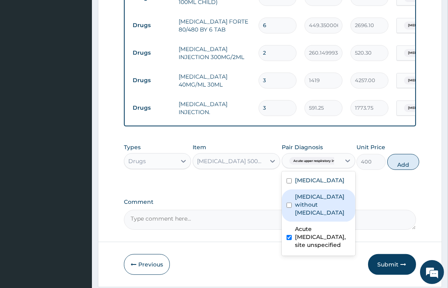
click at [321, 202] on label "Sepsis without septic shock" at bounding box center [323, 205] width 56 height 24
checkbox input "true"
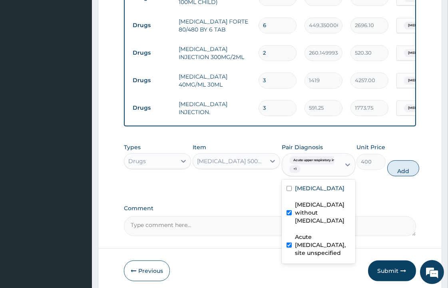
click at [403, 171] on button "Add" at bounding box center [403, 169] width 32 height 16
type input "0"
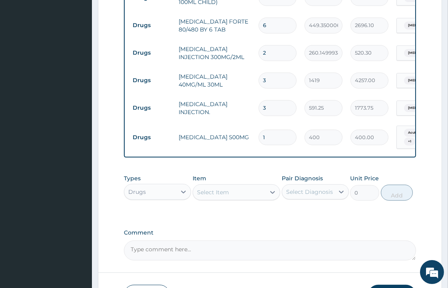
type input "10"
type input "4000.00"
type input "9"
type input "3600.00"
type input "7"
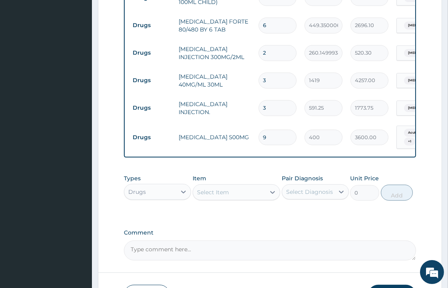
type input "2800.00"
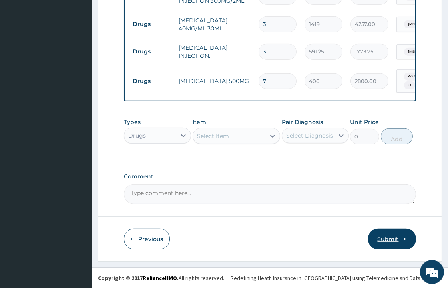
type input "7"
click at [383, 243] on button "Submit" at bounding box center [392, 239] width 48 height 21
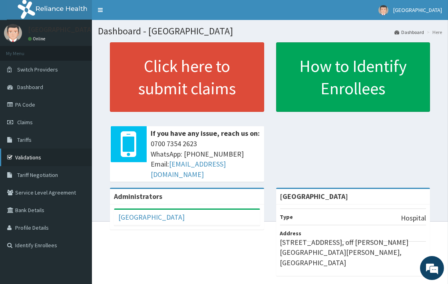
click at [33, 160] on link "Validations" at bounding box center [46, 158] width 92 height 18
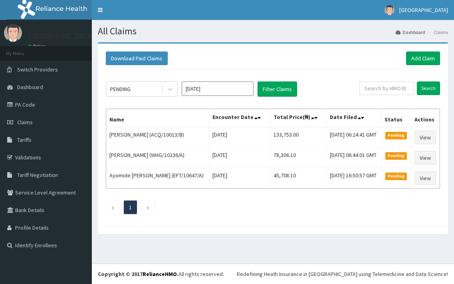
click at [409, 66] on div "Download Paid Claims Add Claim" at bounding box center [273, 59] width 342 height 22
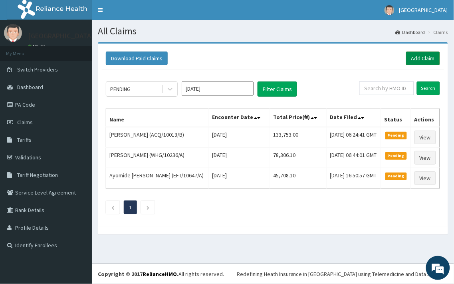
click at [412, 53] on link "Add Claim" at bounding box center [423, 59] width 34 height 14
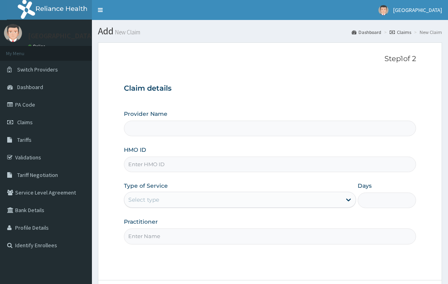
type input "[GEOGRAPHIC_DATA]"
click at [159, 168] on input "HMO ID" at bounding box center [270, 165] width 292 height 16
paste input "CES/10141/A"
type input "CES/10141/A"
click at [158, 198] on div "Select type" at bounding box center [143, 200] width 31 height 8
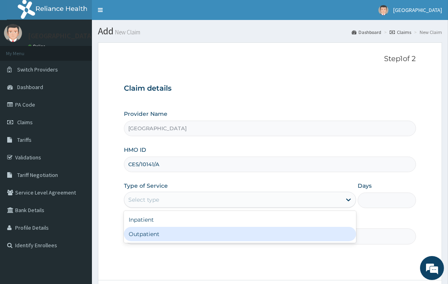
click at [158, 232] on div "Outpatient" at bounding box center [240, 234] width 232 height 14
type input "1"
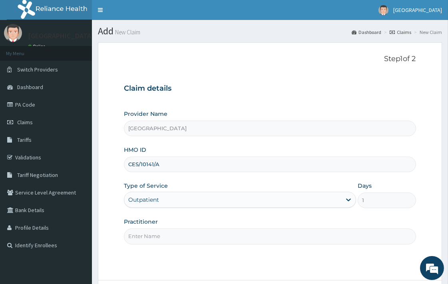
click at [158, 230] on input "Practitioner" at bounding box center [270, 236] width 292 height 16
type input "DR. KOLAWOLE"
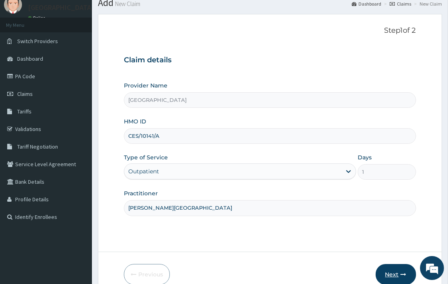
scroll to position [68, 0]
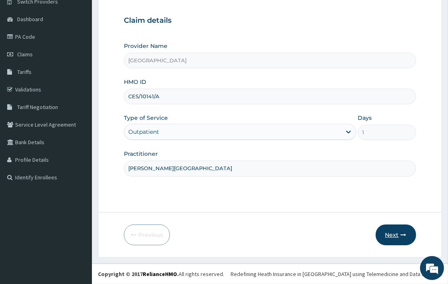
click at [390, 242] on button "Next" at bounding box center [395, 234] width 40 height 21
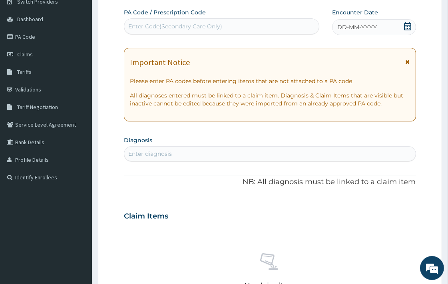
click at [406, 23] on icon at bounding box center [407, 26] width 7 height 8
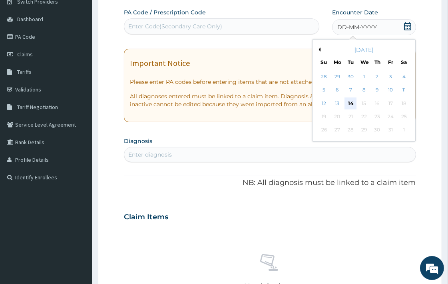
click at [352, 102] on div "14" at bounding box center [350, 103] width 12 height 12
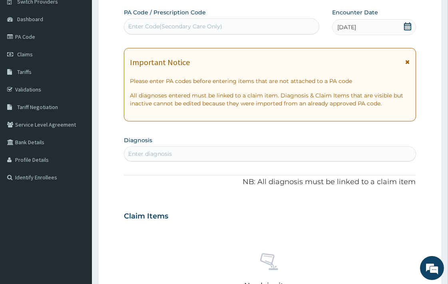
click at [140, 157] on div "Enter diagnosis" at bounding box center [150, 154] width 44 height 8
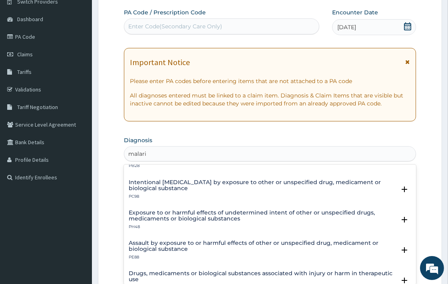
scroll to position [83, 0]
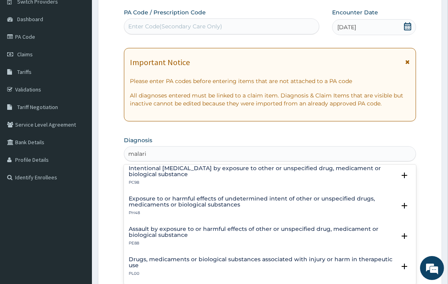
type input "malaria"
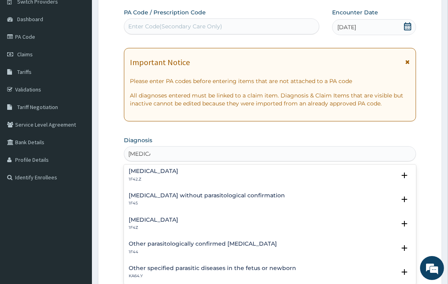
scroll to position [0, 0]
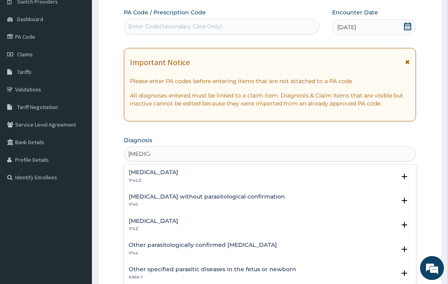
click at [171, 228] on p "1F4Z" at bounding box center [154, 229] width 50 height 6
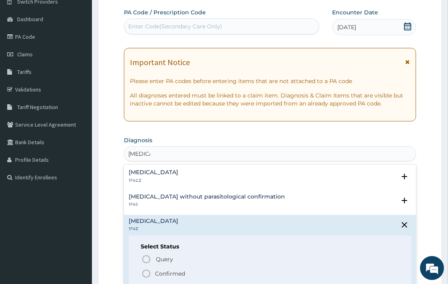
click at [144, 268] on div "Query Query covers suspected (?), Keep in view (kiv), Ruled out (r/o) Confirmed" at bounding box center [270, 266] width 258 height 24
click at [147, 272] on icon "status option filled" at bounding box center [146, 274] width 10 height 10
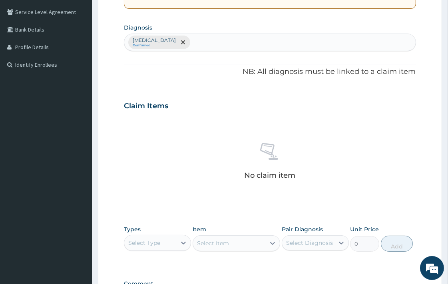
scroll to position [201, 0]
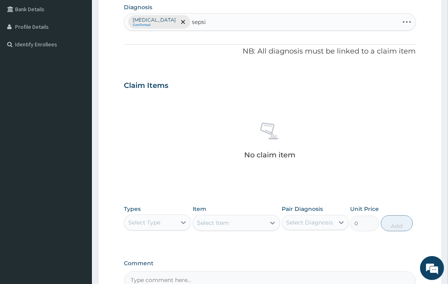
type input "sepsis"
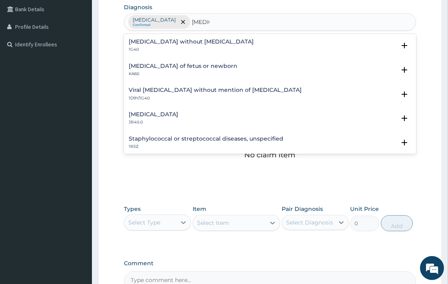
click at [185, 47] on p "1G40" at bounding box center [191, 50] width 125 height 6
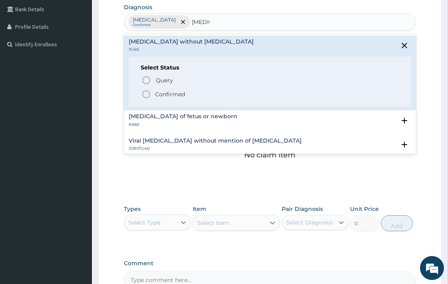
click at [158, 94] on p "Confirmed" at bounding box center [170, 94] width 30 height 8
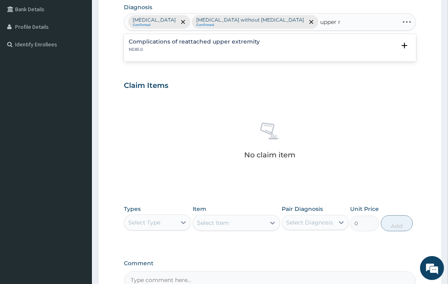
type input "upper"
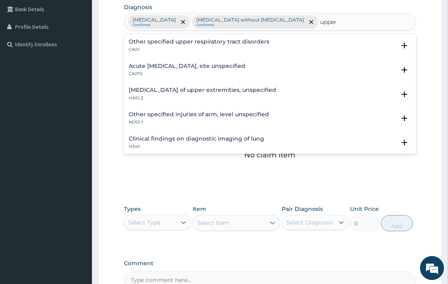
click at [185, 69] on h4 "Acute upper respiratory infection, site unspecified" at bounding box center [187, 66] width 117 height 6
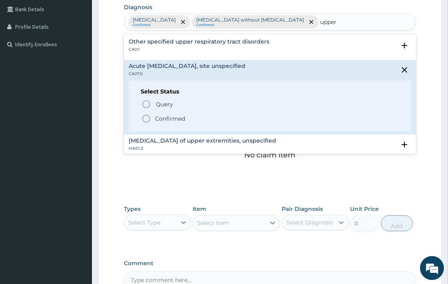
click at [169, 123] on div "Select Status Query Query covers suspected (?), Keep in view (kiv), Ruled out (…" at bounding box center [270, 106] width 282 height 51
click at [148, 119] on icon "status option filled" at bounding box center [146, 119] width 10 height 10
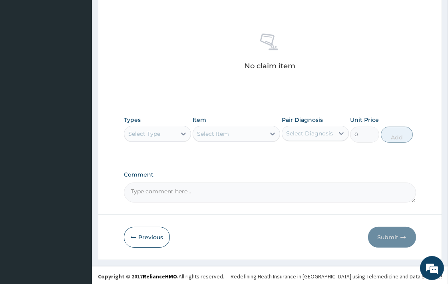
scroll to position [307, 0]
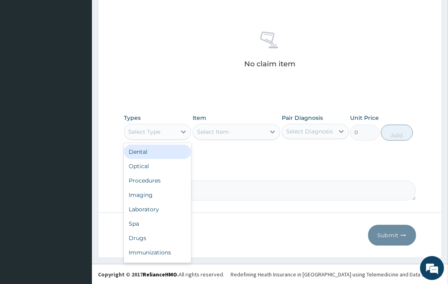
click at [167, 129] on div "Select Type" at bounding box center [150, 131] width 52 height 13
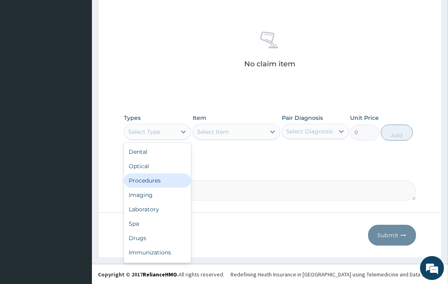
click at [160, 181] on div "Procedures" at bounding box center [157, 180] width 67 height 14
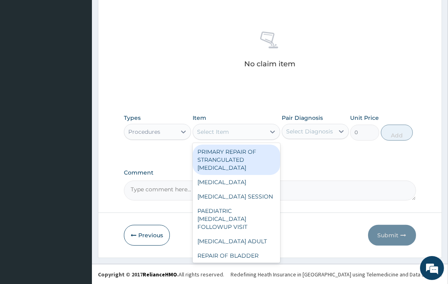
click at [234, 129] on div "Select Item" at bounding box center [229, 131] width 72 height 13
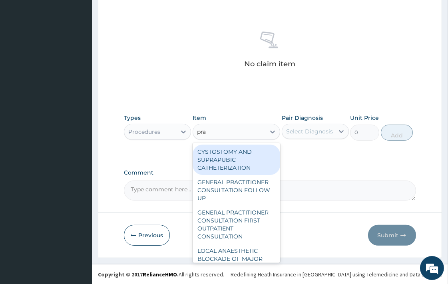
type input "prac"
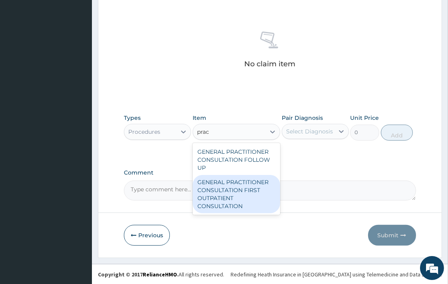
click at [245, 196] on div "GENERAL PRACTITIONER CONSULTATION FIRST OUTPATIENT CONSULTATION" at bounding box center [235, 194] width 87 height 38
type input "3547.5"
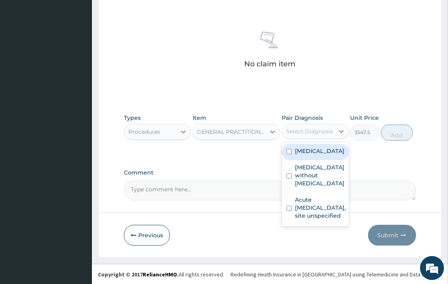
click at [301, 133] on div "Select Diagnosis" at bounding box center [309, 131] width 47 height 8
click at [302, 150] on label "Malaria, unspecified" at bounding box center [320, 151] width 50 height 8
checkbox input "true"
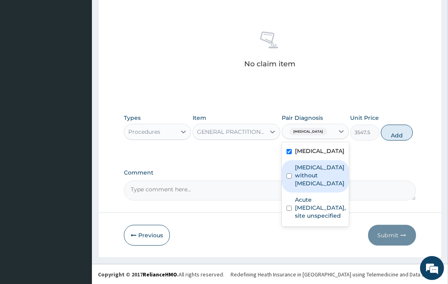
click at [302, 177] on label "Sepsis without septic shock" at bounding box center [320, 175] width 50 height 24
checkbox input "true"
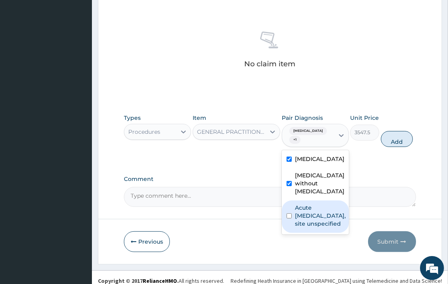
click at [308, 220] on label "Acute upper respiratory infection, site unspecified" at bounding box center [320, 216] width 51 height 24
checkbox input "true"
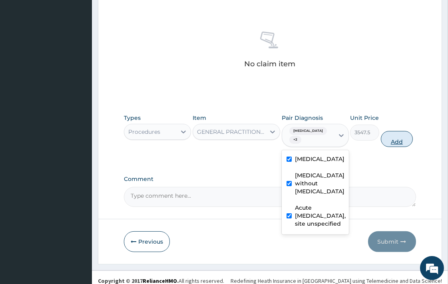
click at [392, 139] on button "Add" at bounding box center [397, 139] width 32 height 16
type input "0"
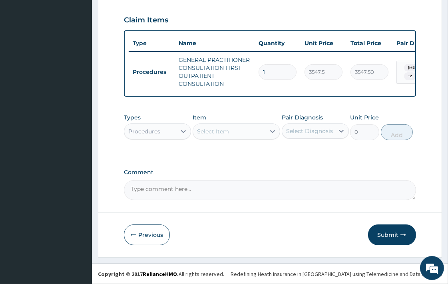
scroll to position [287, 0]
click at [176, 132] on div "Procedures" at bounding box center [150, 131] width 52 height 13
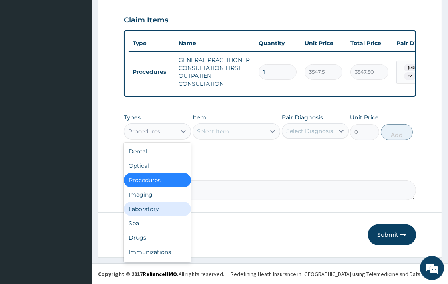
click at [158, 210] on div "Laboratory" at bounding box center [157, 209] width 67 height 14
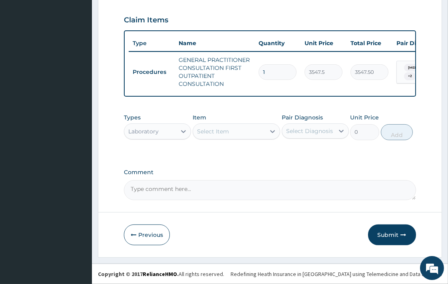
click at [248, 128] on div "Select Item" at bounding box center [229, 131] width 72 height 13
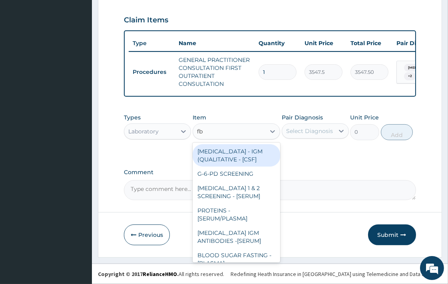
type input "fbc"
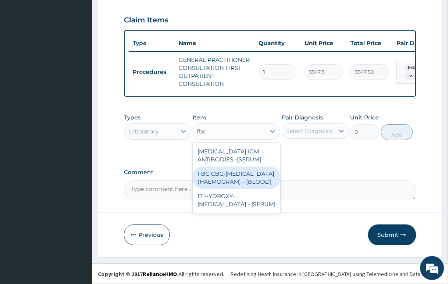
click at [238, 184] on div "FBC CBC-COMPLETE BLOOD COUNT (HAEMOGRAM) - [BLOOD]" at bounding box center [235, 178] width 87 height 22
type input "4300"
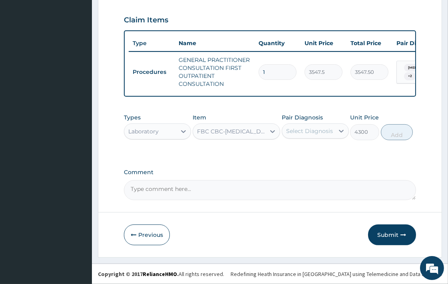
click at [308, 127] on div "Select Diagnosis" at bounding box center [309, 131] width 47 height 8
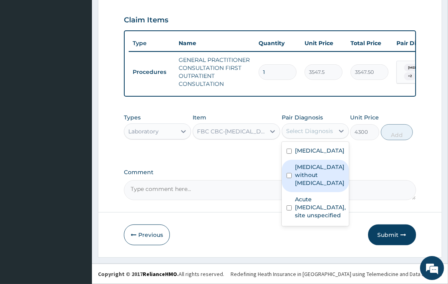
click at [310, 188] on div "Sepsis without septic shock" at bounding box center [315, 176] width 67 height 32
checkbox input "true"
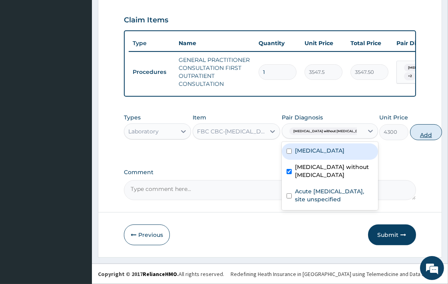
click at [410, 140] on button "Add" at bounding box center [426, 132] width 32 height 16
type input "0"
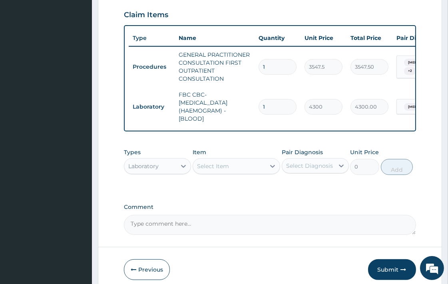
click at [218, 154] on div "Item Select Item" at bounding box center [235, 161] width 87 height 26
click at [220, 174] on div "Select Item" at bounding box center [235, 166] width 87 height 16
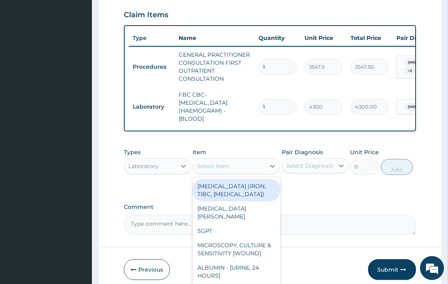
click at [220, 170] on div "Select Item" at bounding box center [213, 166] width 32 height 8
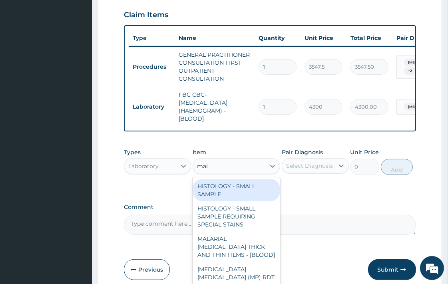
type input "mala"
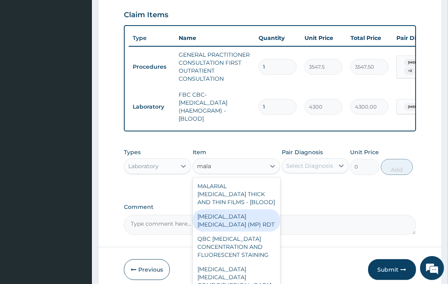
click at [235, 225] on div "MALARIA PARASITE (MP) RDT" at bounding box center [235, 220] width 87 height 22
type input "1612.5"
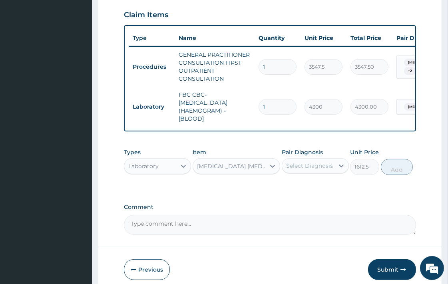
click at [318, 170] on div "Select Diagnosis" at bounding box center [309, 166] width 47 height 8
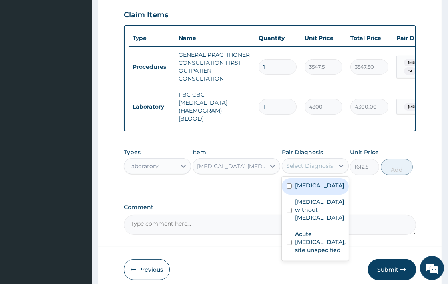
click at [324, 189] on label "Malaria, unspecified" at bounding box center [320, 185] width 50 height 8
checkbox input "true"
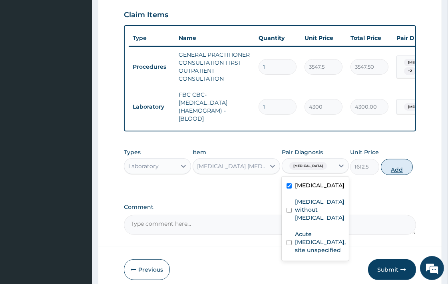
click at [401, 174] on button "Add" at bounding box center [397, 167] width 32 height 16
type input "0"
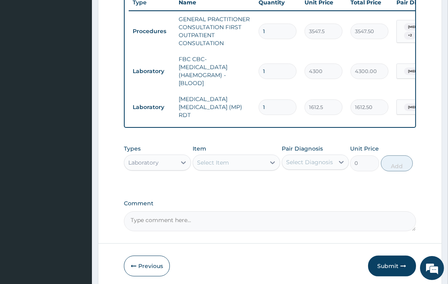
scroll to position [355, 0]
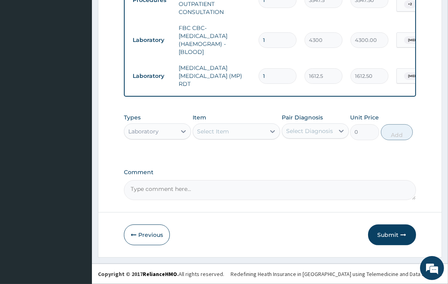
click at [173, 129] on div "Laboratory" at bounding box center [150, 131] width 52 height 13
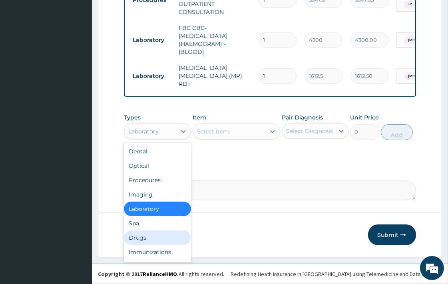
click at [158, 237] on div "Drugs" at bounding box center [157, 237] width 67 height 14
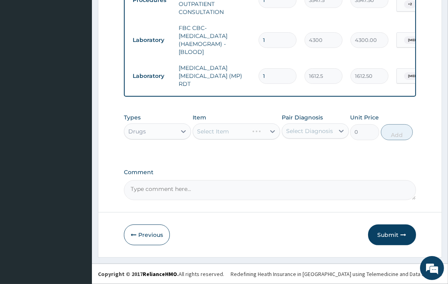
click at [212, 136] on div "Select Item" at bounding box center [235, 131] width 87 height 16
click at [210, 133] on div "Select Item" at bounding box center [235, 131] width 87 height 16
click at [232, 125] on div "Select Item" at bounding box center [229, 131] width 72 height 13
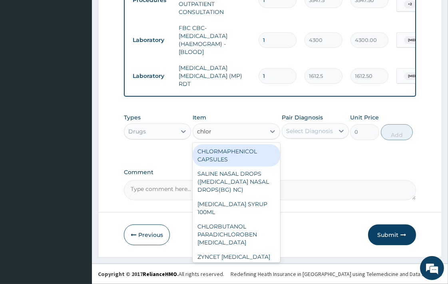
type input "chloro"
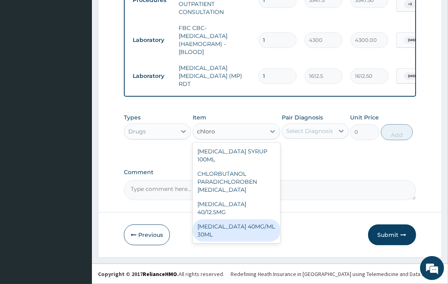
click at [236, 232] on div "CHLOROQUINE 40MG/ML 30ML" at bounding box center [235, 230] width 87 height 22
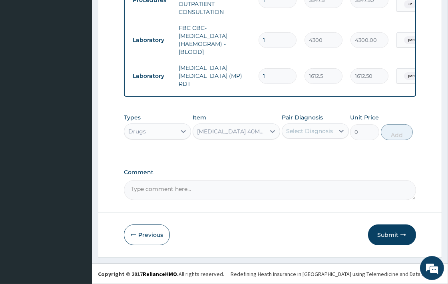
type input "1419"
click at [309, 133] on div "Select Diagnosis" at bounding box center [309, 131] width 47 height 8
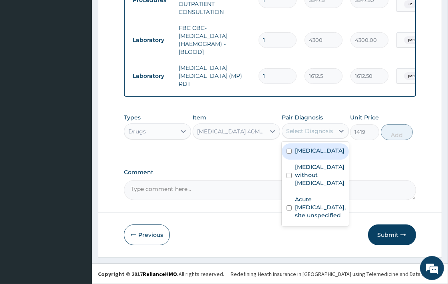
click at [306, 155] on label "Malaria, unspecified" at bounding box center [320, 151] width 50 height 8
checkbox input "true"
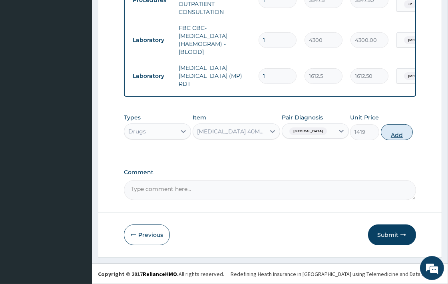
click at [401, 138] on button "Add" at bounding box center [397, 132] width 32 height 16
type input "0"
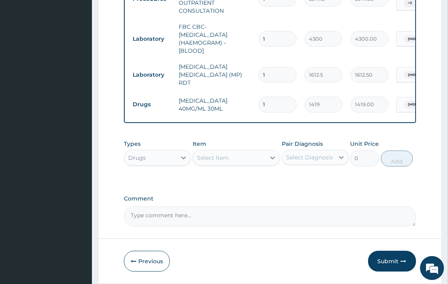
type input "0.00"
type input "3"
type input "4257.00"
type input "3"
click at [232, 157] on div "Select Item" at bounding box center [229, 157] width 72 height 13
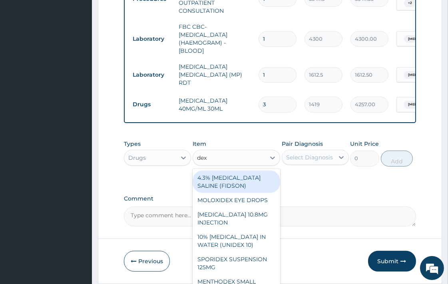
type input "dexa"
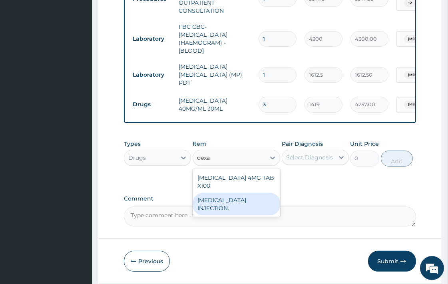
click at [233, 204] on div "DEXAMETHASONE INJECTION." at bounding box center [235, 204] width 87 height 22
type input "591.25"
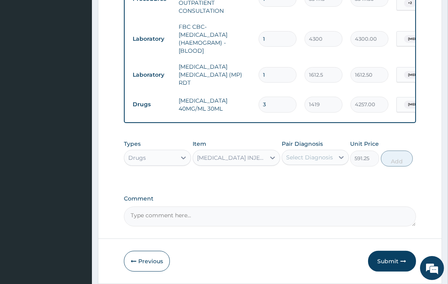
click at [302, 159] on div "Select Diagnosis" at bounding box center [309, 157] width 47 height 8
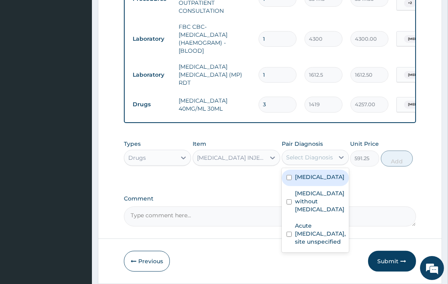
click at [303, 179] on label "Malaria, unspecified" at bounding box center [320, 177] width 50 height 8
checkbox input "true"
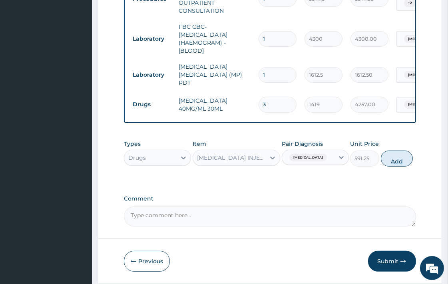
click at [392, 161] on button "Add" at bounding box center [397, 159] width 32 height 16
type input "0"
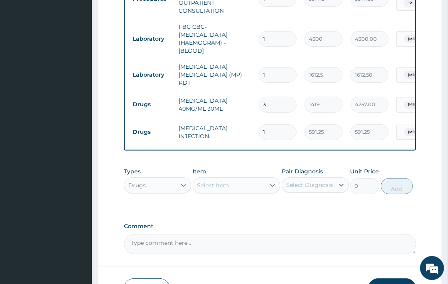
click at [265, 125] on input "1" at bounding box center [277, 132] width 38 height 16
type input "0.00"
type input "3"
type input "1773.75"
type input "3"
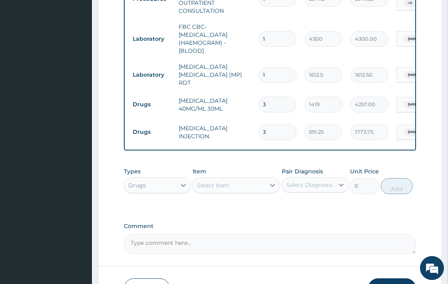
click at [232, 181] on div "Select Item" at bounding box center [229, 185] width 72 height 13
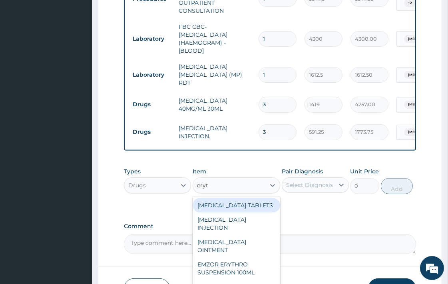
type input "eryth"
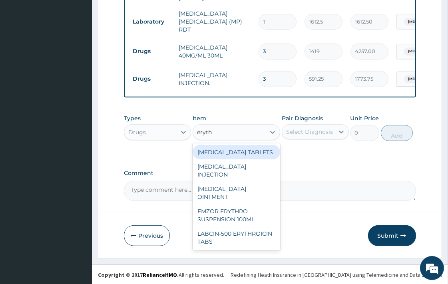
scroll to position [410, 0]
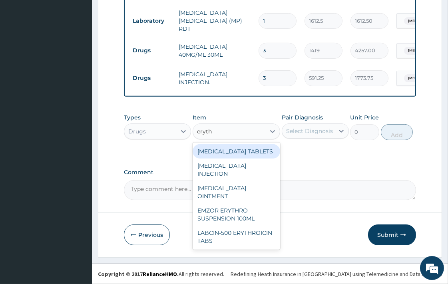
click at [256, 152] on div "ERYTHROMYCIN TABLETS" at bounding box center [235, 151] width 87 height 14
type input "206.9375"
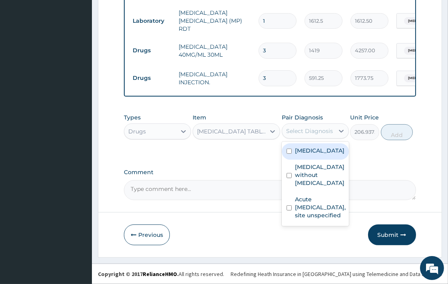
click at [303, 133] on div "Select Diagnosis" at bounding box center [309, 131] width 47 height 8
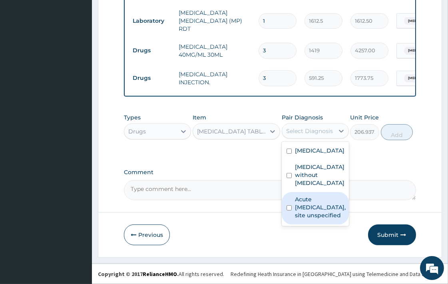
click at [307, 204] on label "Acute upper respiratory infection, site unspecified" at bounding box center [320, 207] width 51 height 24
checkbox input "true"
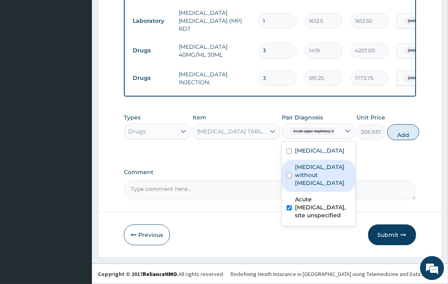
click at [311, 177] on label "Sepsis without septic shock" at bounding box center [323, 175] width 56 height 24
checkbox input "true"
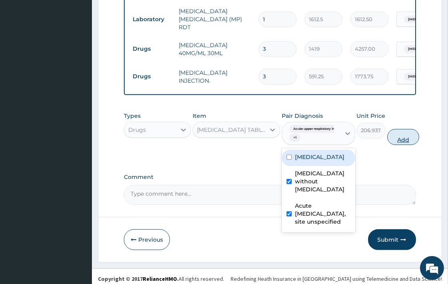
click at [396, 141] on button "Add" at bounding box center [403, 137] width 32 height 16
type input "0"
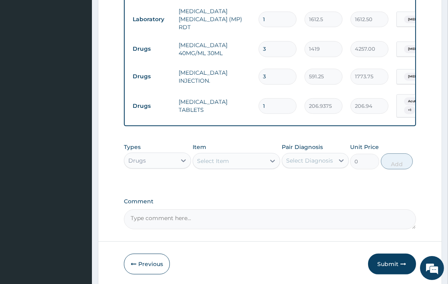
type input "10"
type input "2069.38"
type input "10"
click at [241, 165] on div "Select Item" at bounding box center [229, 161] width 72 height 13
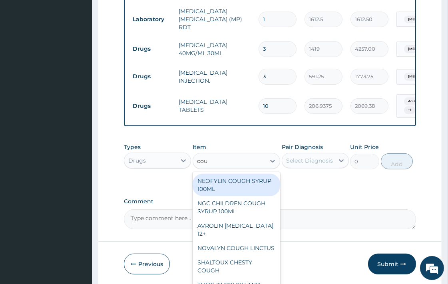
type input "coug"
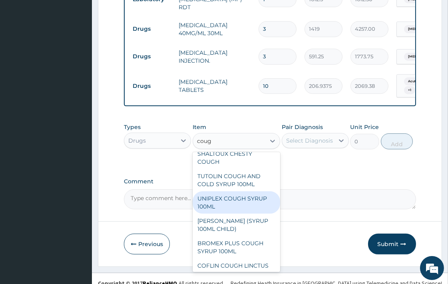
scroll to position [441, 0]
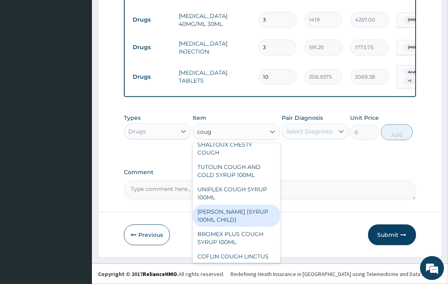
click at [258, 227] on div "EMZOLYN COUGH (SYRUP 100ML CHILD)" at bounding box center [235, 215] width 87 height 22
type input "1478.125"
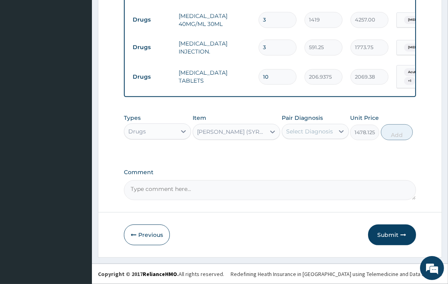
click at [306, 131] on div "Select Diagnosis" at bounding box center [309, 131] width 47 height 8
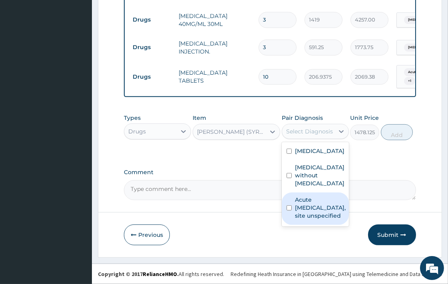
click at [307, 217] on label "Acute upper respiratory infection, site unspecified" at bounding box center [320, 208] width 51 height 24
checkbox input "true"
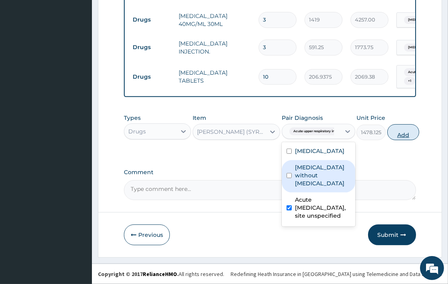
click at [399, 130] on button "Add" at bounding box center [403, 132] width 32 height 16
type input "0"
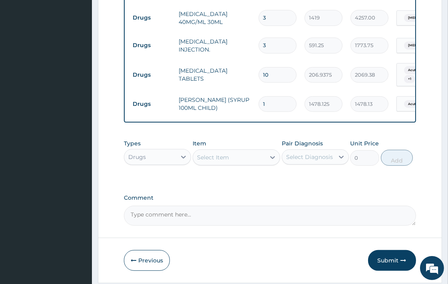
click at [247, 154] on div "Select Item" at bounding box center [229, 157] width 72 height 13
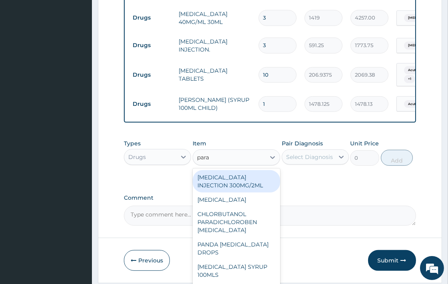
type input "parac"
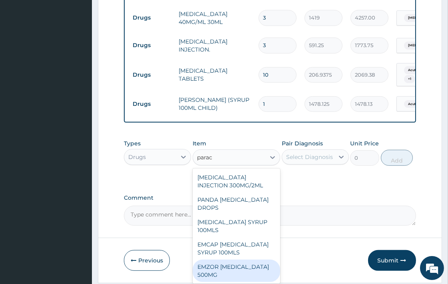
scroll to position [469, 0]
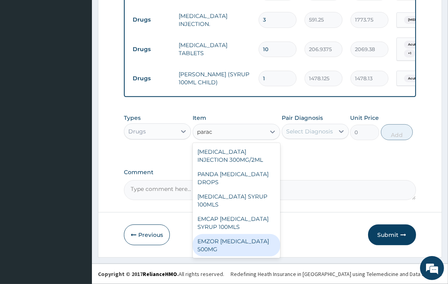
click at [241, 244] on div "EMZOR PARACETAMOL 500MG" at bounding box center [235, 245] width 87 height 22
type input "23.64999961853027"
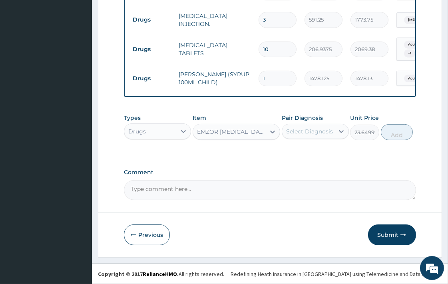
click at [312, 134] on div "Select Diagnosis" at bounding box center [309, 131] width 47 height 8
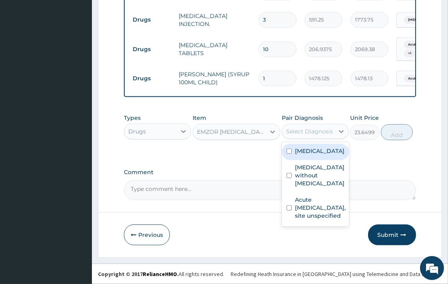
click at [309, 155] on label "Malaria, unspecified" at bounding box center [320, 151] width 50 height 8
checkbox input "true"
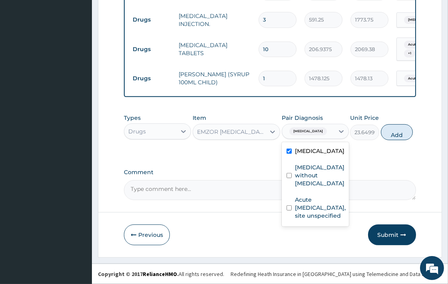
click at [399, 126] on button "Add" at bounding box center [397, 132] width 32 height 16
type input "0"
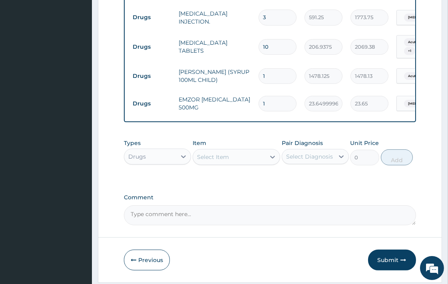
type input "18"
type input "425.70"
type input "18"
click at [229, 158] on div "Select Item" at bounding box center [229, 157] width 72 height 13
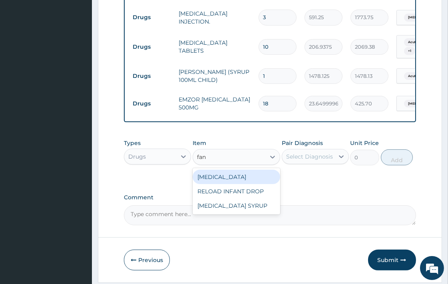
type input "fans"
click at [225, 179] on div "FANSIDAR" at bounding box center [235, 177] width 87 height 14
type input "212.8500061035156"
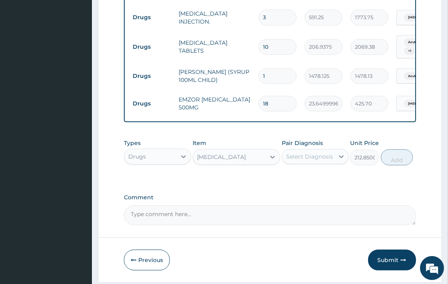
click at [311, 164] on div "Select Diagnosis" at bounding box center [315, 156] width 67 height 15
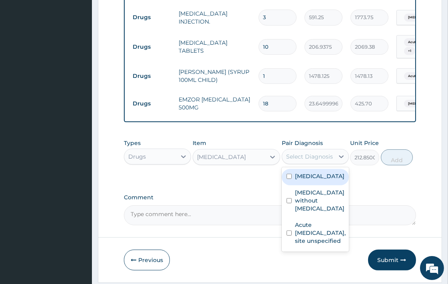
click at [312, 178] on label "Malaria, unspecified" at bounding box center [320, 176] width 50 height 8
checkbox input "true"
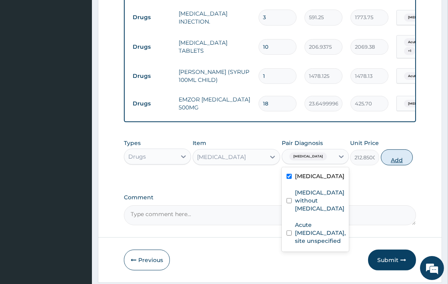
click at [387, 159] on button "Add" at bounding box center [397, 157] width 32 height 16
type input "0"
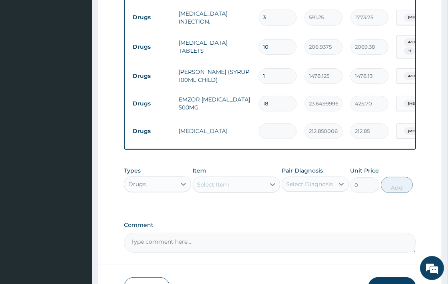
type input "0.00"
type input "3"
type input "638.55"
type input "3"
click at [268, 202] on div "Types Drugs Item Select Item Pair Diagnosis Select Diagnosis Unit Price 0 Add" at bounding box center [270, 186] width 292 height 46
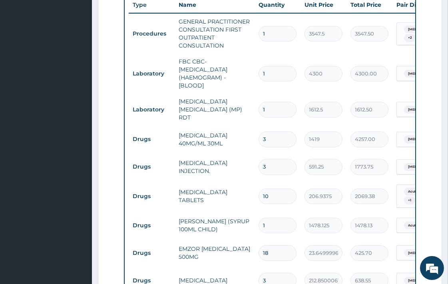
scroll to position [248, 0]
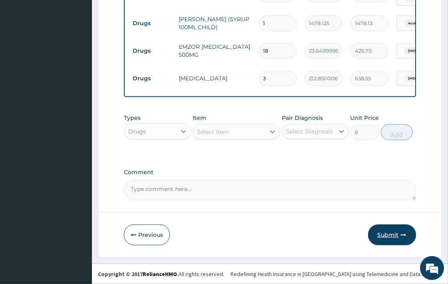
click at [379, 232] on button "Submit" at bounding box center [392, 234] width 48 height 21
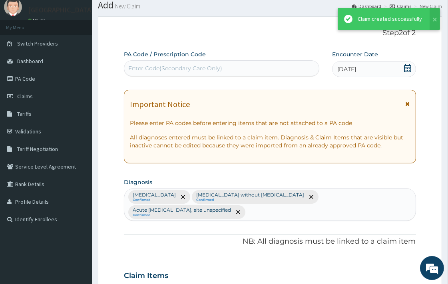
scroll to position [525, 0]
